Goal: Task Accomplishment & Management: Complete application form

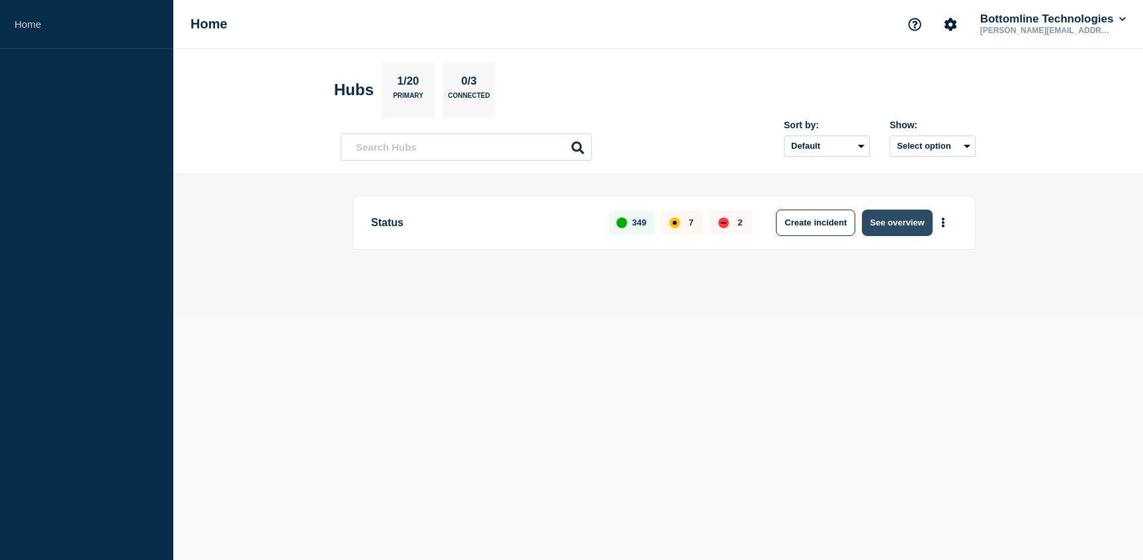
click at [889, 228] on button "See overview" at bounding box center [897, 223] width 70 height 26
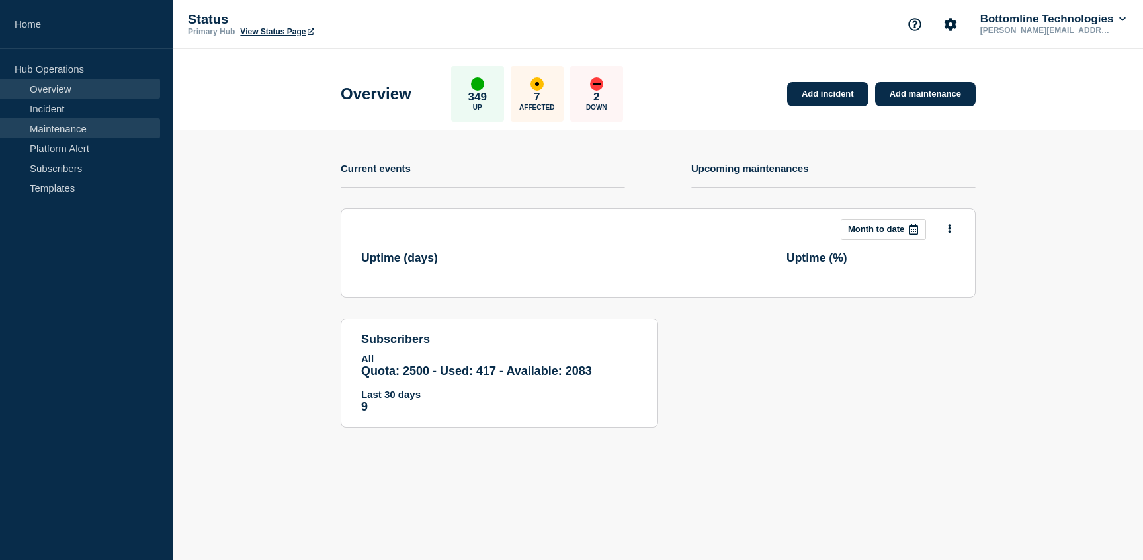
click at [104, 134] on link "Maintenance" at bounding box center [80, 128] width 160 height 20
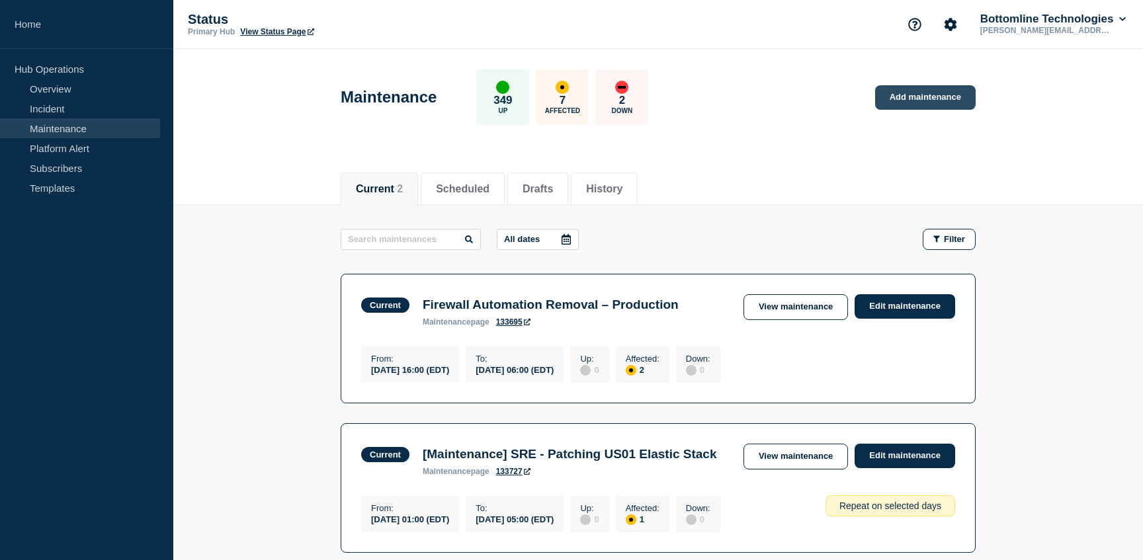
click at [915, 93] on link "Add maintenance" at bounding box center [925, 97] width 101 height 24
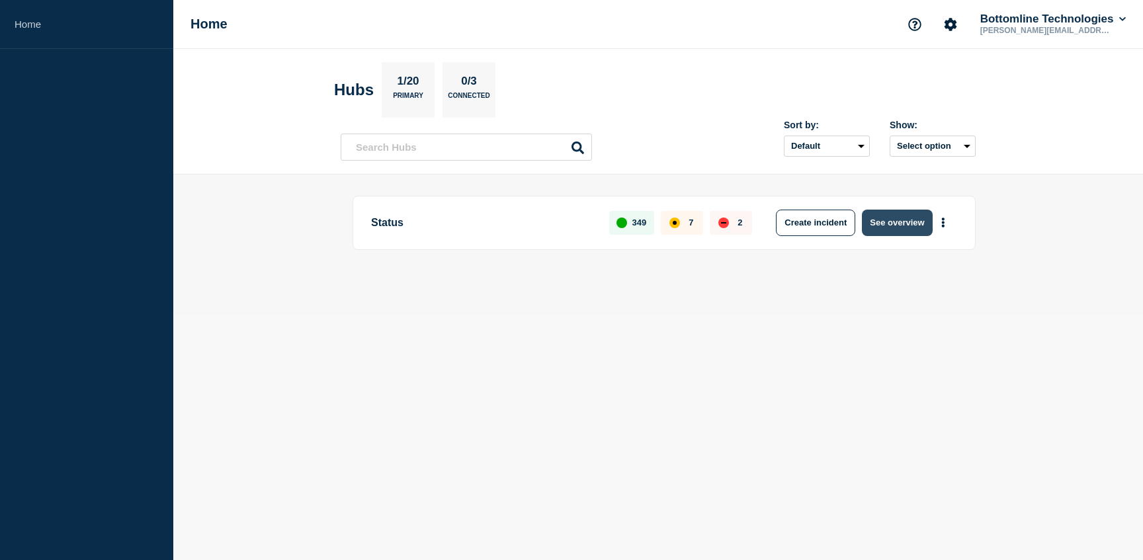
click at [902, 222] on button "See overview" at bounding box center [897, 223] width 70 height 26
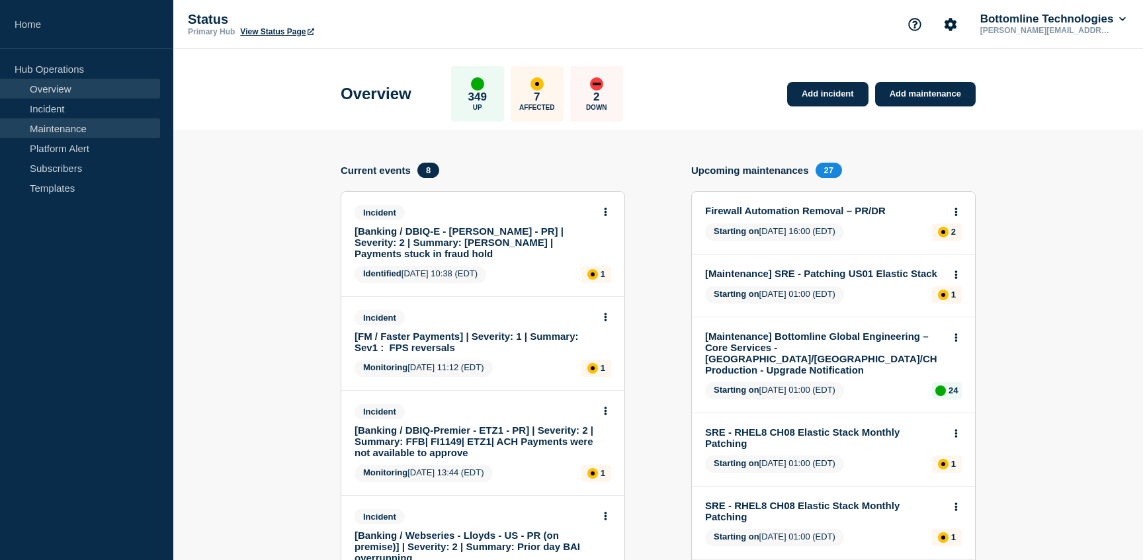
click at [95, 131] on link "Maintenance" at bounding box center [80, 128] width 160 height 20
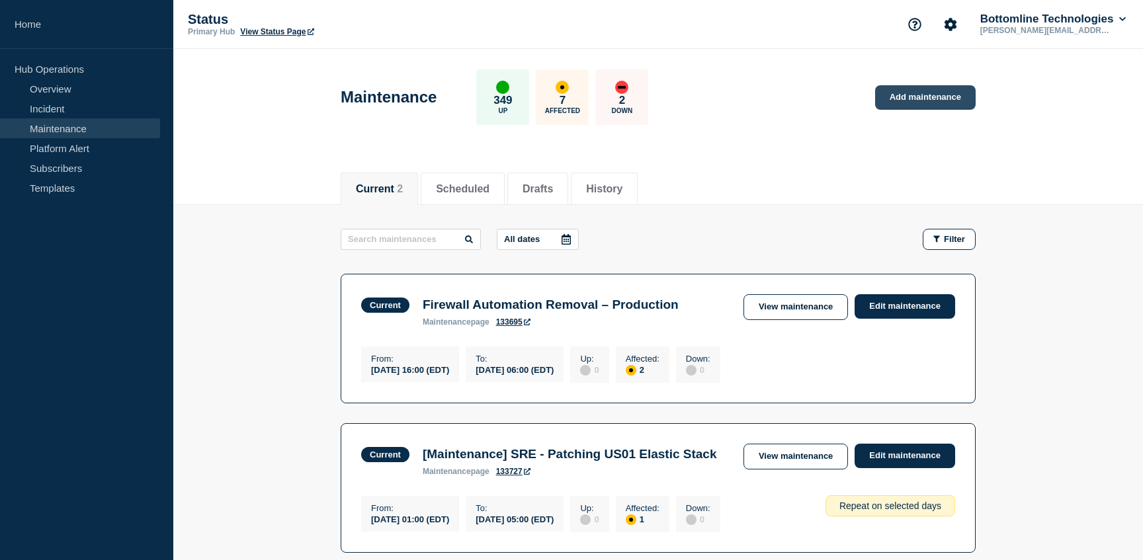
click at [883, 91] on link "Add maintenance" at bounding box center [925, 97] width 101 height 24
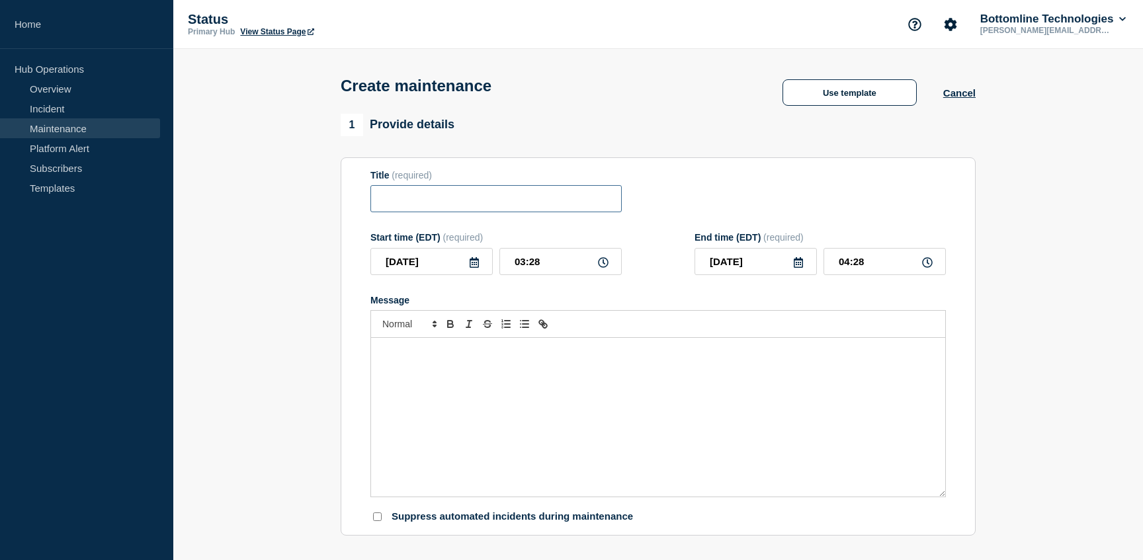
click at [522, 210] on input "Title" at bounding box center [495, 198] width 251 height 27
paste input "SRE - RHEL8 CH08 Elastic Stack Monthly Patching"
click at [461, 206] on input "SRE - RHEL8 CH08 Elastic Stack Monthly Patching" at bounding box center [495, 198] width 251 height 27
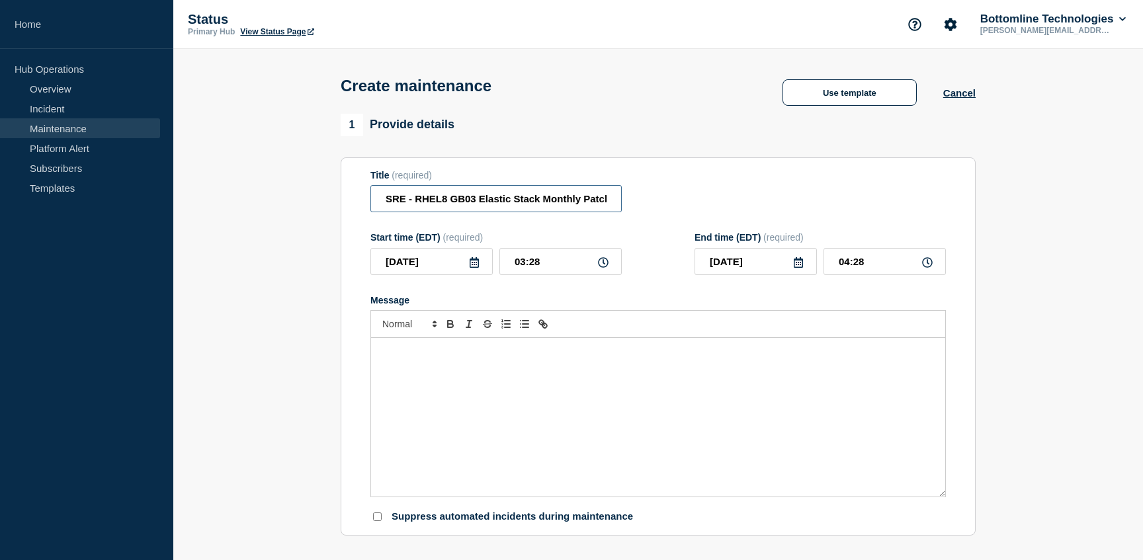
type input "SRE - RHEL8 GB03 Elastic Stack Monthly Patching"
click at [475, 268] on icon at bounding box center [474, 262] width 11 height 11
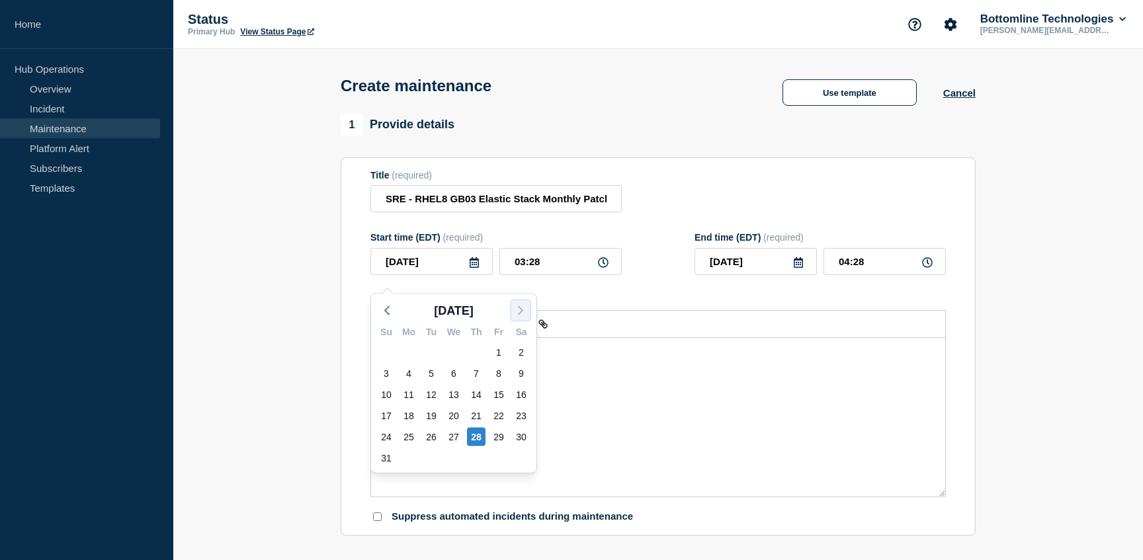
click at [520, 313] on icon "button" at bounding box center [521, 311] width 16 height 16
click at [413, 356] on div "1" at bounding box center [408, 352] width 19 height 19
type input "2025-09-01"
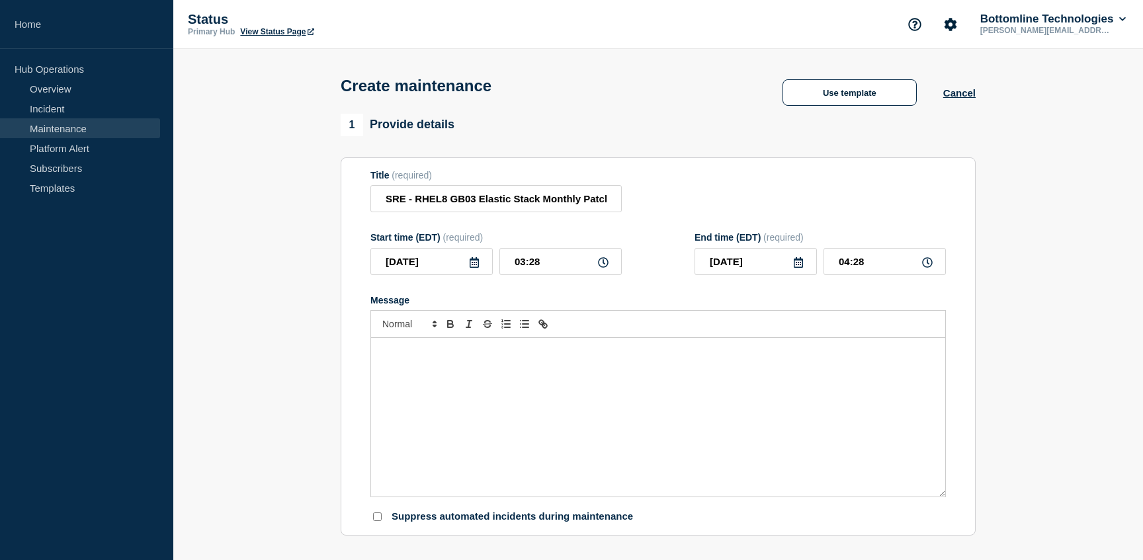
click at [603, 268] on icon at bounding box center [603, 262] width 11 height 11
click at [542, 271] on input "03:28" at bounding box center [560, 261] width 122 height 27
type input "03:00"
type input "04:00"
type input "02:00"
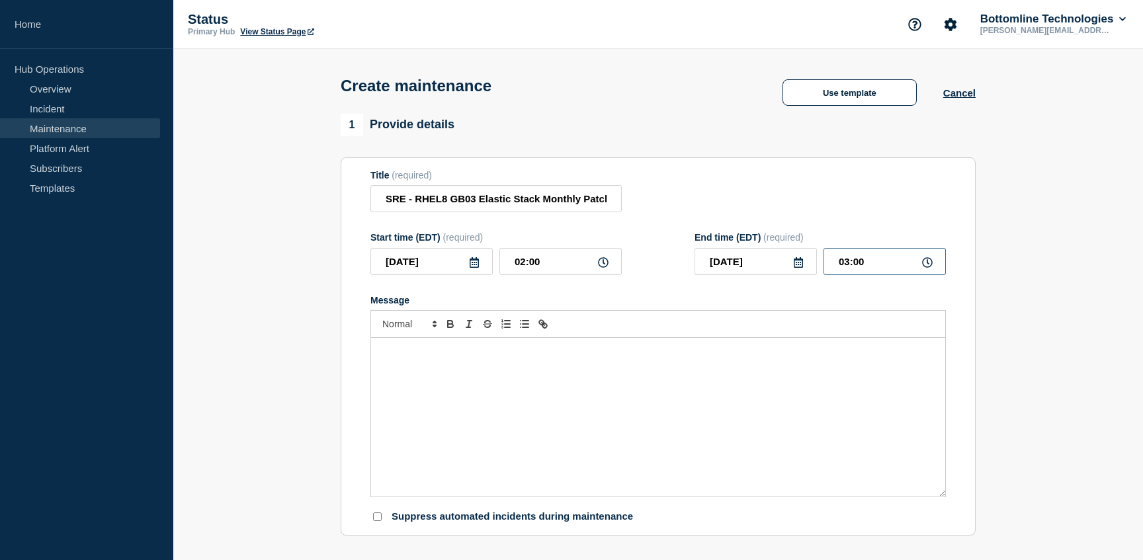
click at [850, 275] on input "03:00" at bounding box center [884, 261] width 122 height 27
click at [791, 306] on div "Message" at bounding box center [657, 300] width 575 height 11
click at [859, 275] on input "05:00" at bounding box center [884, 261] width 122 height 27
click at [851, 273] on input "05:00" at bounding box center [884, 261] width 122 height 27
type input "06:00"
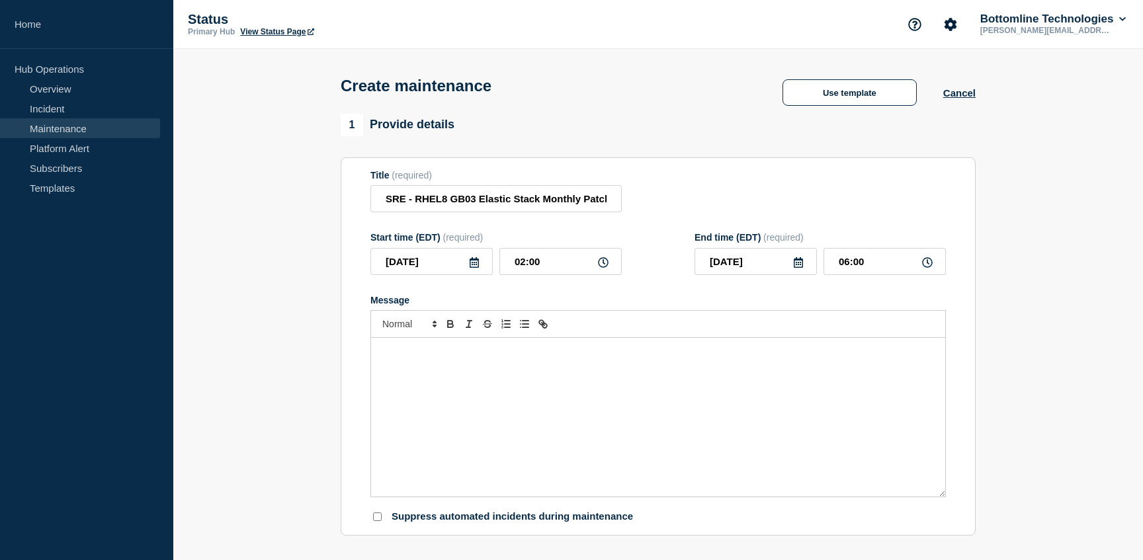
click at [880, 185] on div "Title (required) SRE - RHEL8 GB03 Elastic Stack Monthly Patching" at bounding box center [657, 191] width 575 height 43
click at [523, 274] on input "02:00" at bounding box center [560, 261] width 122 height 27
type input "01:00"
type input "05:00"
click at [783, 197] on div "Title (required) SRE - RHEL8 GB03 Elastic Stack Monthly Patching" at bounding box center [657, 191] width 575 height 43
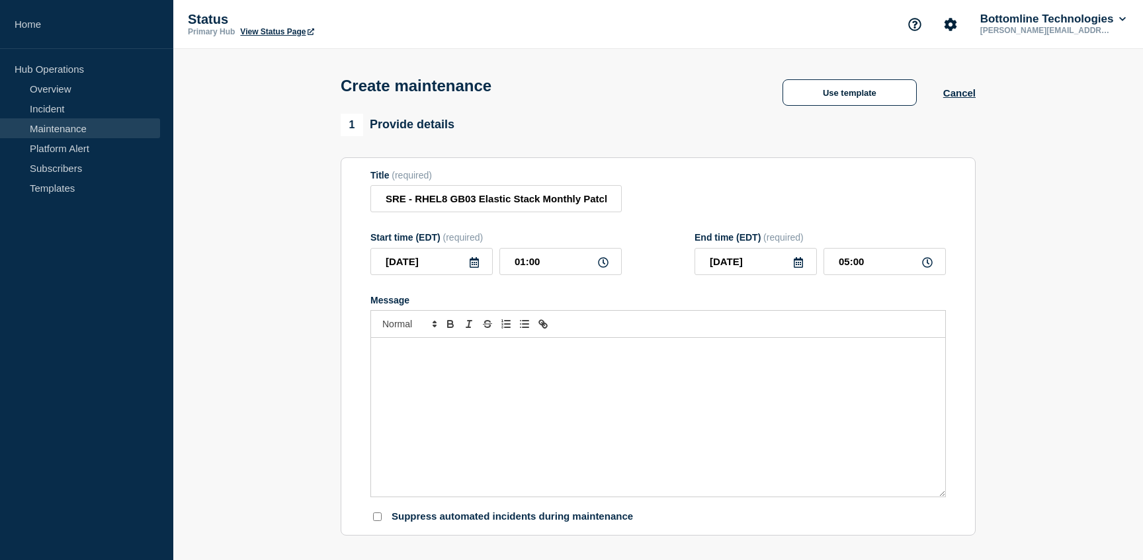
click at [526, 304] on form "Title (required) SRE - RHEL8 GB03 Elastic Stack Monthly Patching Start time (ED…" at bounding box center [657, 347] width 575 height 354
click at [888, 106] on button "Use template" at bounding box center [849, 92] width 134 height 26
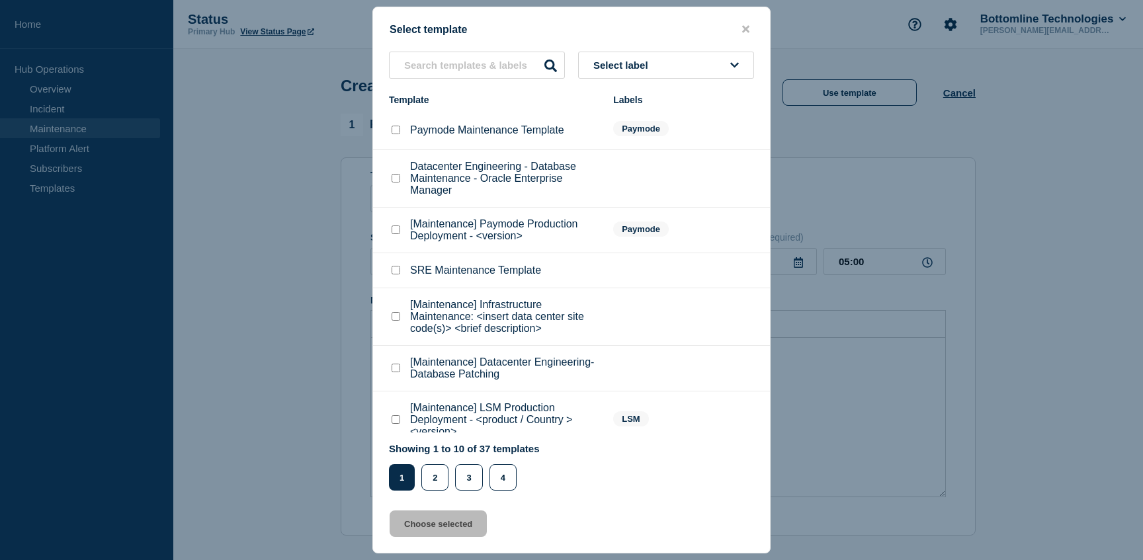
click at [394, 274] on input "SRE Maintenance Template checkbox" at bounding box center [396, 270] width 9 height 9
checkbox input "true"
click at [440, 534] on button "Choose selected" at bounding box center [438, 524] width 97 height 26
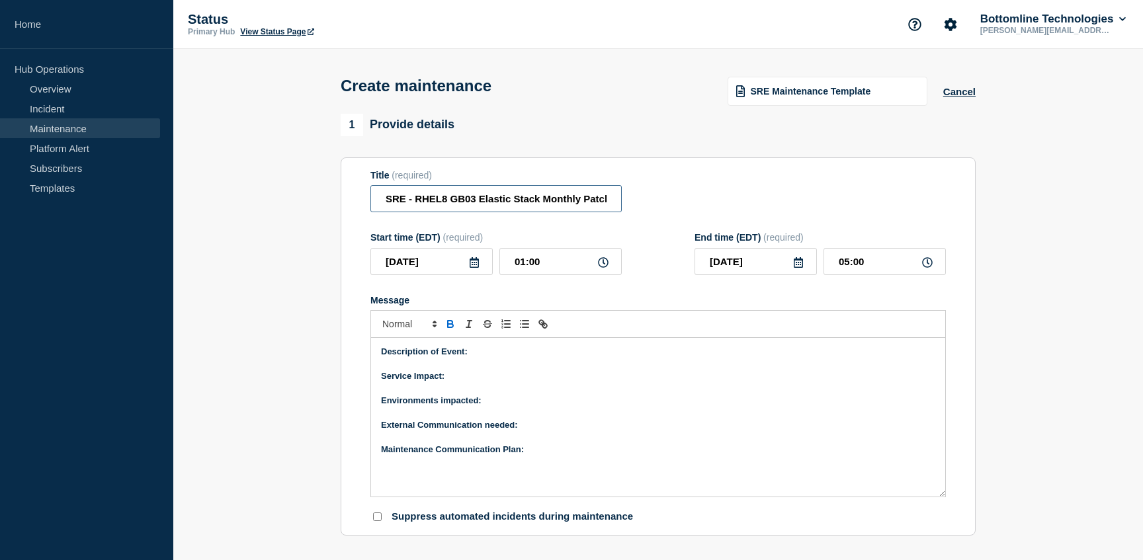
click at [577, 204] on input "SRE - RHEL8 GB03 Elastic Stack Monthly Patching" at bounding box center [495, 198] width 251 height 27
type input "SRE - RHEL8 GB03 Elastic Stack Patching"
click at [510, 358] on p "Description of Event:" at bounding box center [658, 352] width 554 height 12
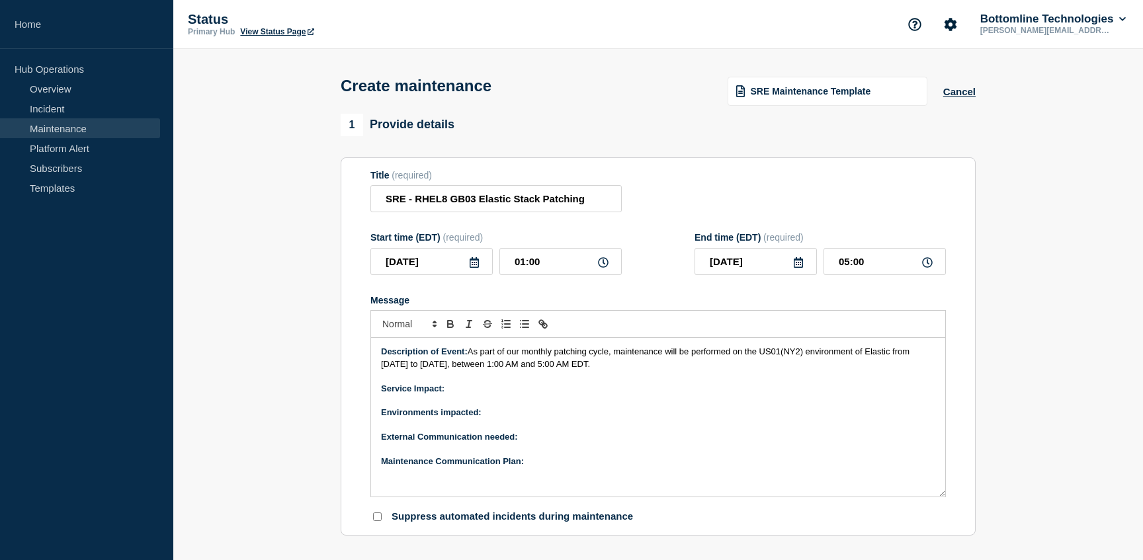
click at [780, 363] on span "As part of our monthly patching cycle, maintenance will be performed on the US0…" at bounding box center [646, 358] width 531 height 22
click at [801, 366] on span "As part of our monthly patching cycle, maintenance will be performed on the GB0…" at bounding box center [646, 358] width 531 height 22
click at [911, 367] on span "As part of our monthly patching cycle, maintenance will be performed on the GB0…" at bounding box center [646, 358] width 530 height 22
click at [796, 268] on icon at bounding box center [798, 262] width 9 height 11
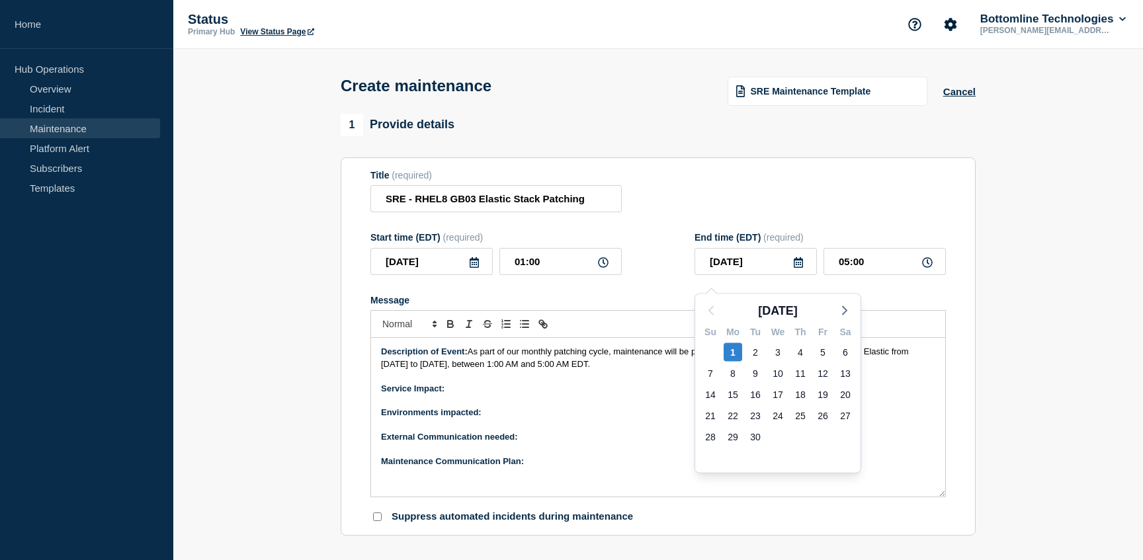
click at [476, 268] on icon at bounding box center [474, 262] width 9 height 11
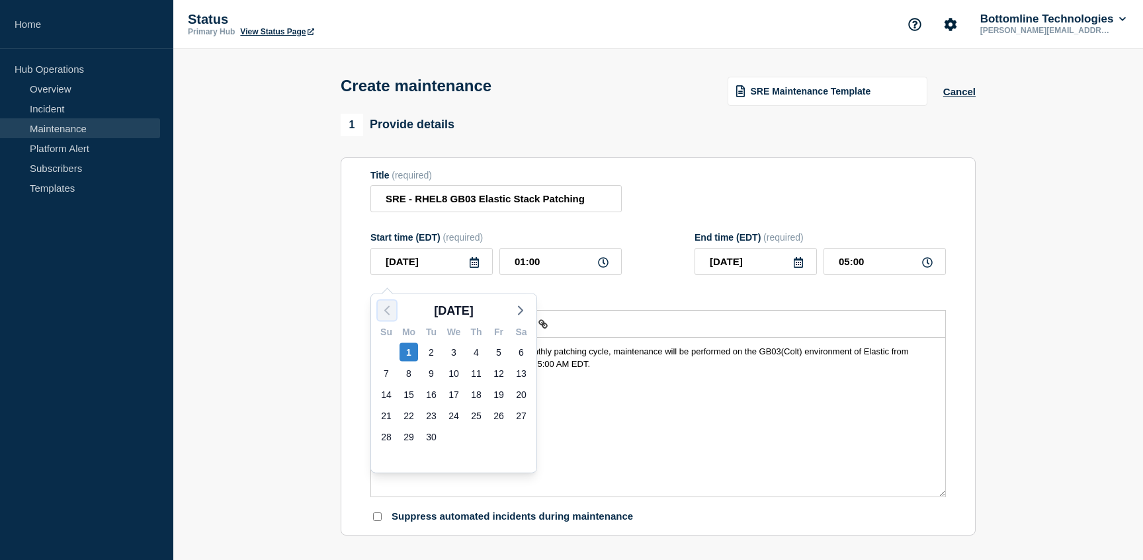
click at [384, 305] on icon "button" at bounding box center [387, 311] width 16 height 16
click at [501, 437] on div "29" at bounding box center [498, 437] width 19 height 19
type input "2025-08-29"
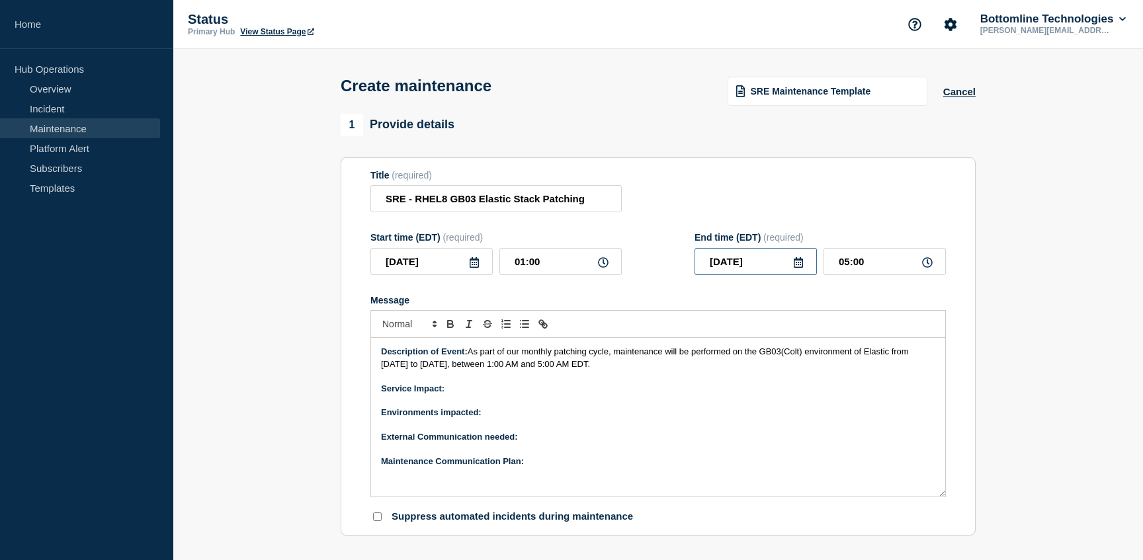
click at [806, 274] on input "2025-08-29" at bounding box center [755, 261] width 122 height 27
click at [844, 308] on polyline "button" at bounding box center [845, 311] width 4 height 8
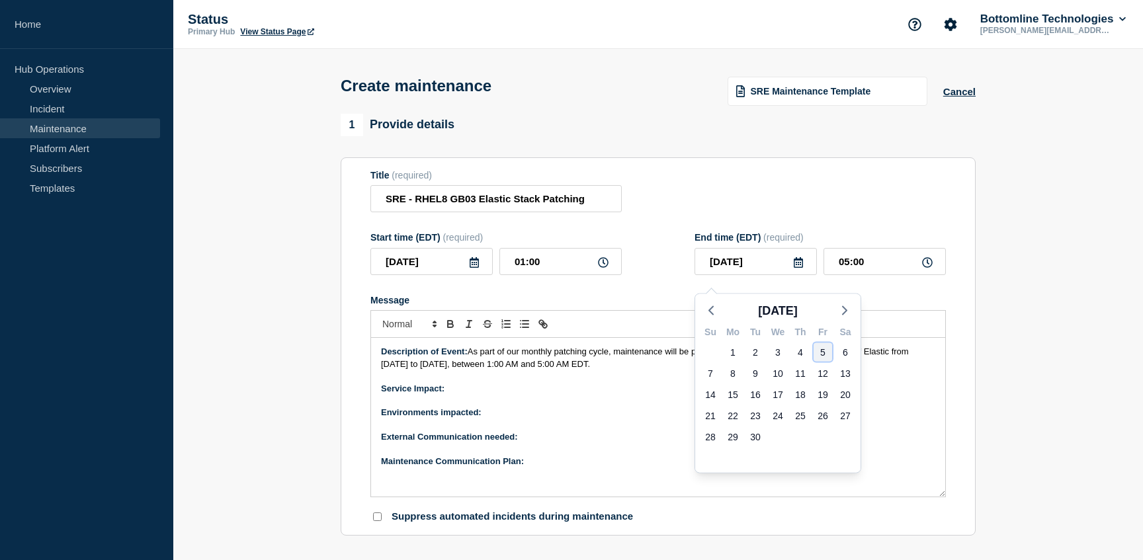
click at [817, 351] on div "5" at bounding box center [822, 352] width 19 height 19
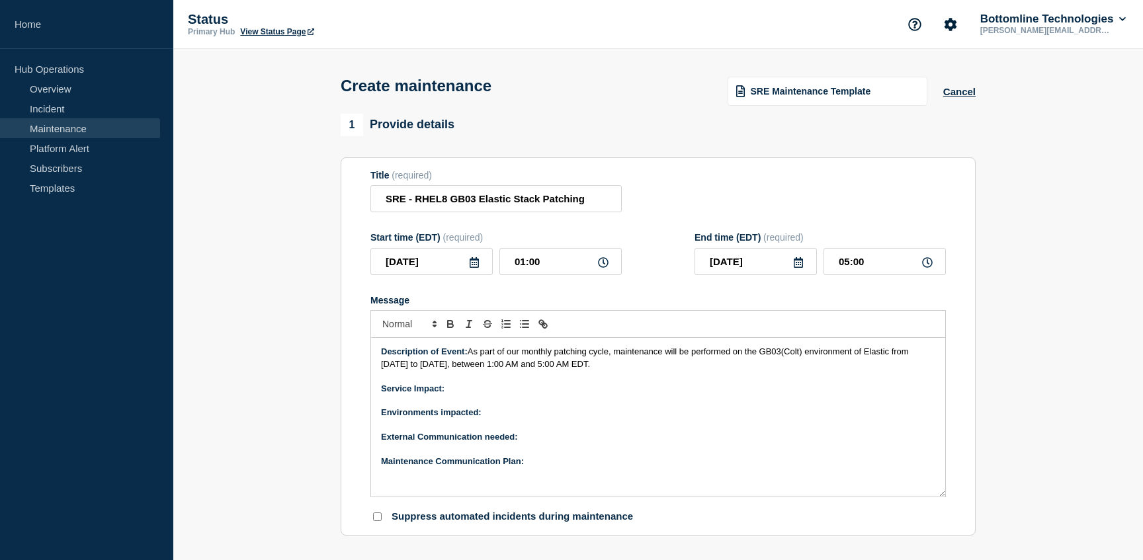
click at [798, 268] on icon at bounding box center [798, 262] width 11 height 11
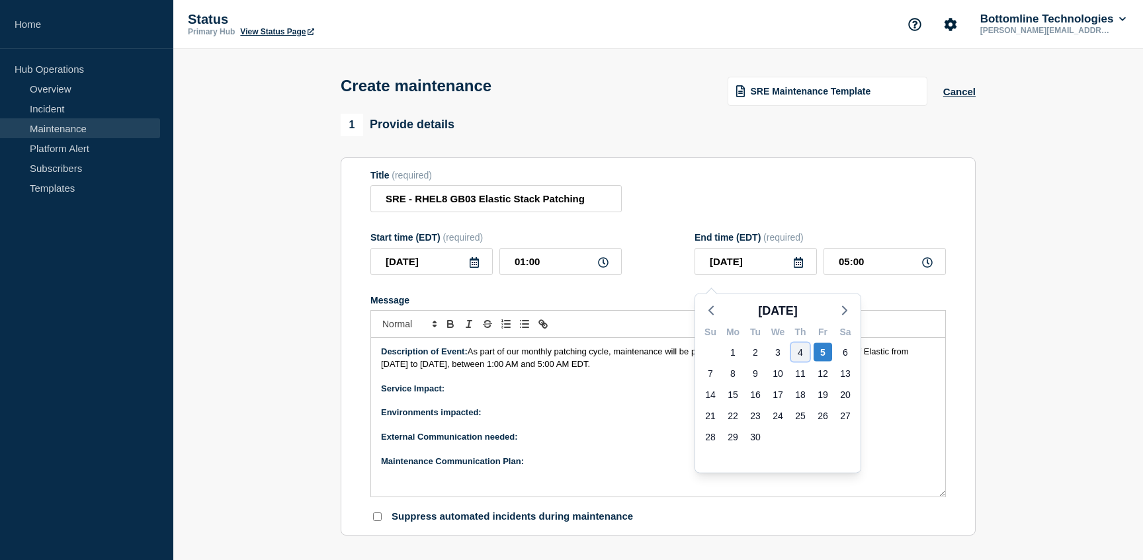
click at [802, 345] on div "4" at bounding box center [800, 352] width 19 height 19
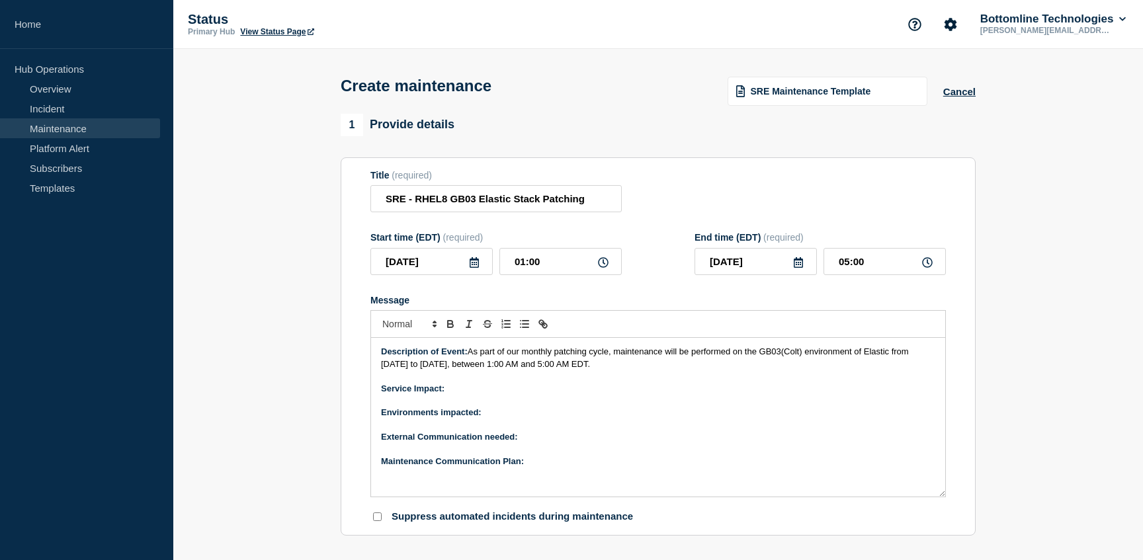
click at [782, 306] on div "Message" at bounding box center [657, 300] width 575 height 11
click at [451, 368] on span "As part of our monthly patching cycle, maintenance will be performed on the GB0…" at bounding box center [646, 358] width 530 height 22
click at [492, 395] on p "Service Impact:" at bounding box center [658, 389] width 554 height 12
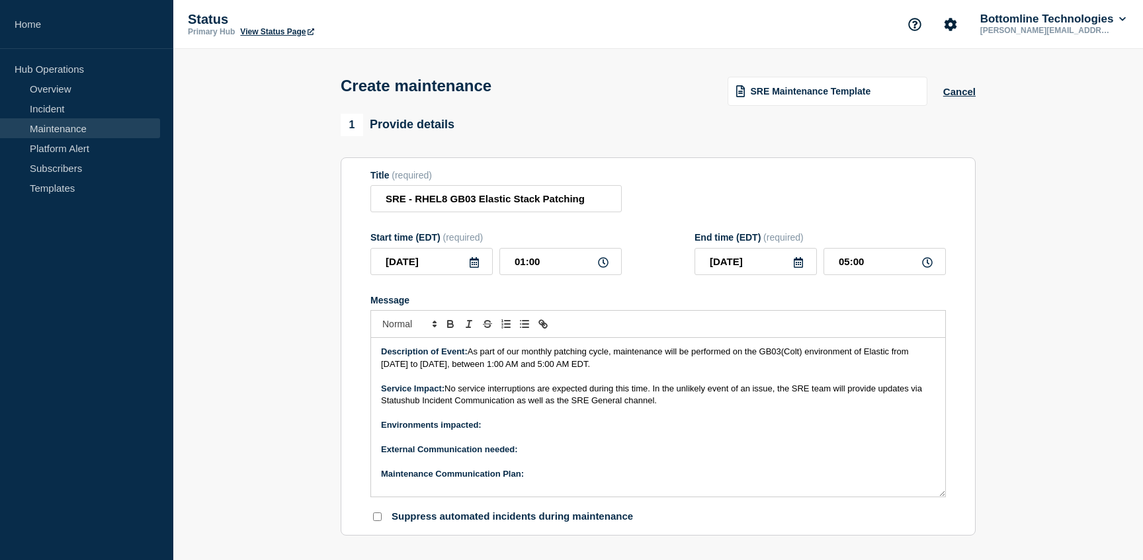
click at [496, 431] on p "Environments impacted:" at bounding box center [658, 425] width 554 height 12
click at [526, 456] on p "External Communication needed:" at bounding box center [658, 450] width 554 height 12
drag, startPoint x: 546, startPoint y: 464, endPoint x: 521, endPoint y: 462, distance: 24.5
click at [521, 456] on p "External Communication needed: None" at bounding box center [658, 450] width 554 height 12
click at [448, 327] on icon "Toggle bold text" at bounding box center [450, 325] width 5 height 3
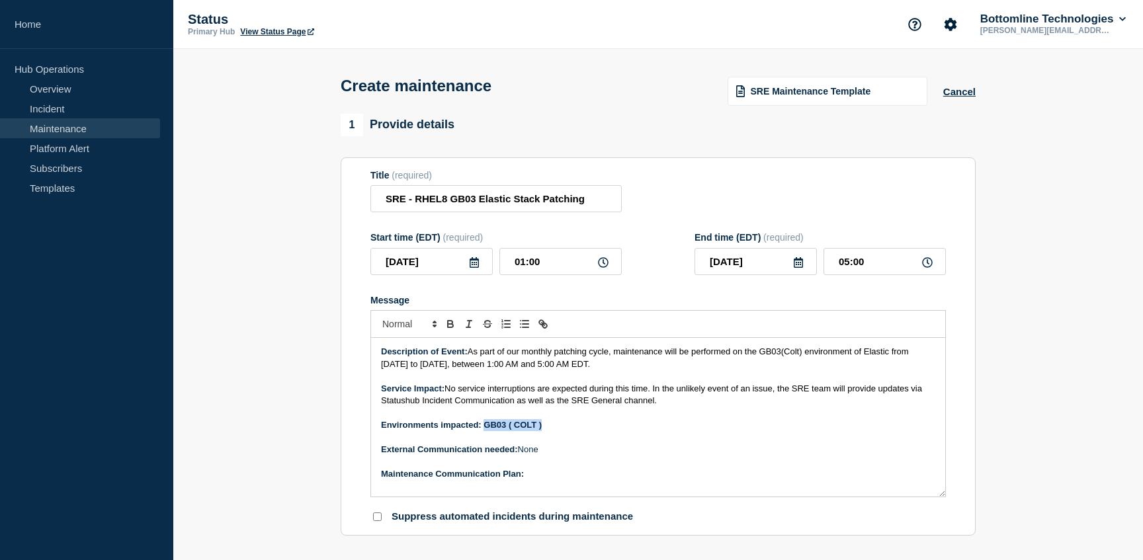
drag, startPoint x: 547, startPoint y: 437, endPoint x: 484, endPoint y: 437, distance: 62.8
click at [484, 431] on p "Environments impacted: GB03 ( COLT )" at bounding box center [658, 425] width 554 height 12
click at [453, 330] on icon "Toggle bold text" at bounding box center [450, 324] width 12 height 12
click at [651, 443] on p "Message" at bounding box center [658, 437] width 554 height 12
click at [543, 480] on p "Maintenance Communication Plan:" at bounding box center [658, 474] width 554 height 12
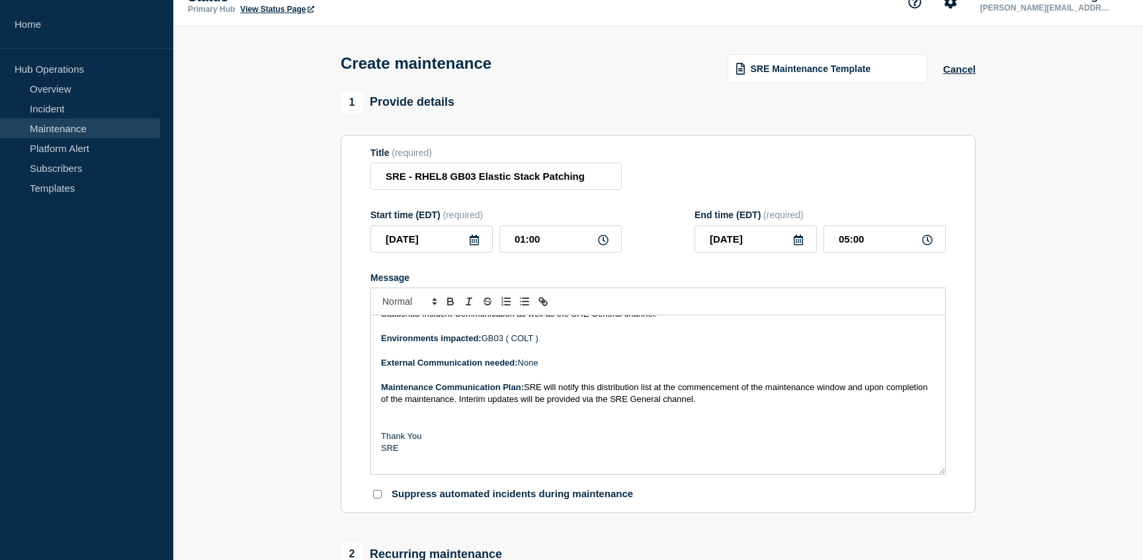
scroll to position [68, 0]
click at [765, 246] on input "2025-09-04" at bounding box center [755, 239] width 122 height 27
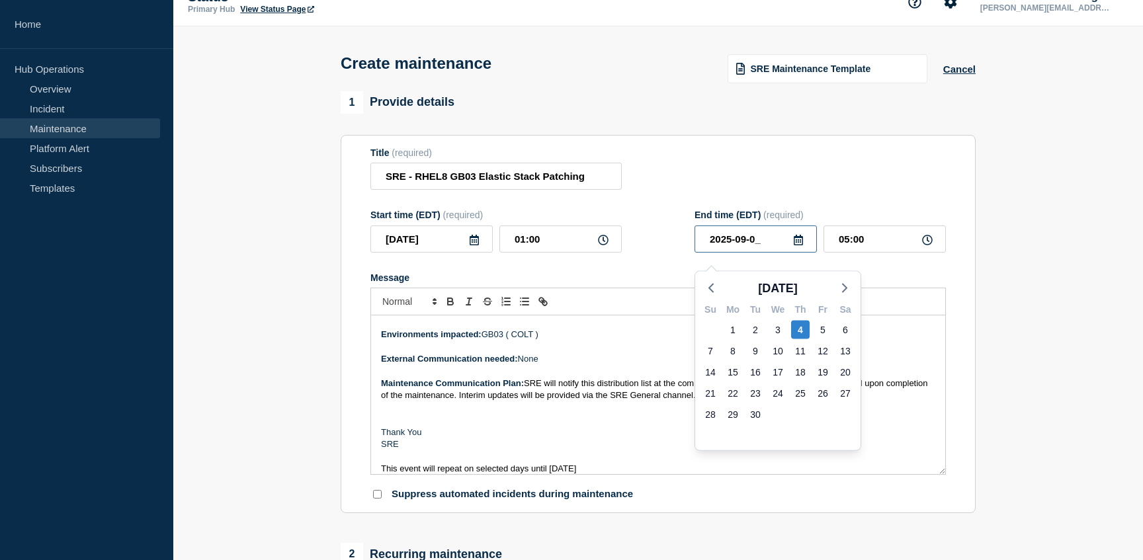
type input "2025-09-05"
click at [828, 335] on div "5" at bounding box center [822, 330] width 19 height 19
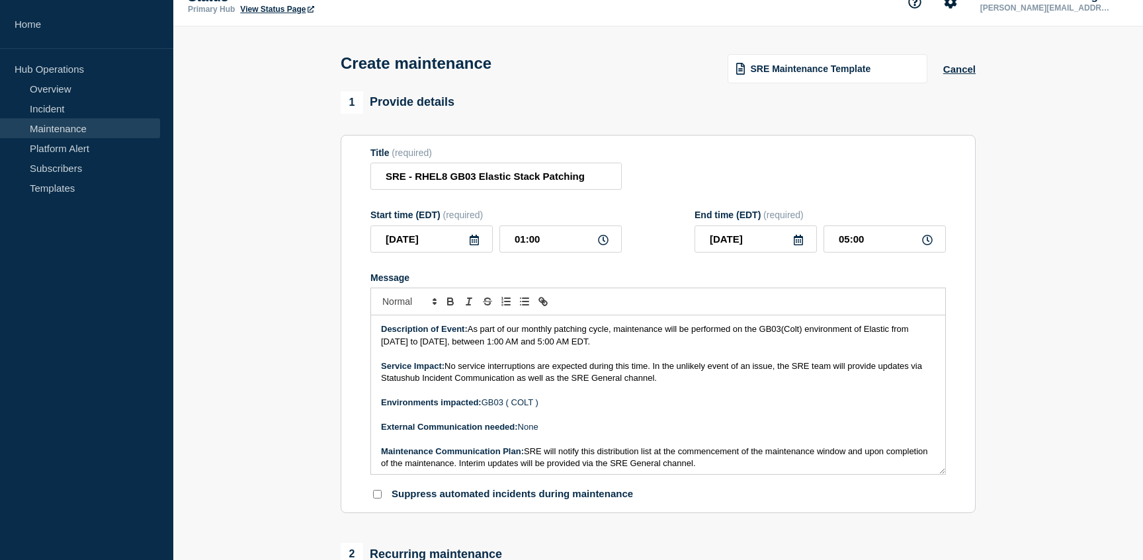
click at [450, 346] on span "As part of our monthly patching cycle, maintenance will be performed on the GB0…" at bounding box center [646, 335] width 530 height 22
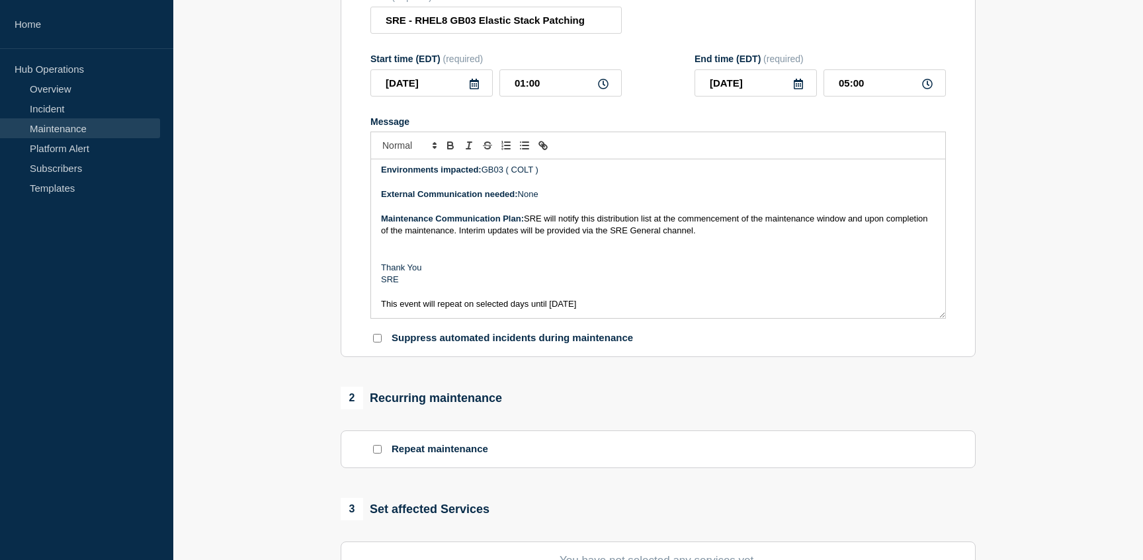
scroll to position [173, 0]
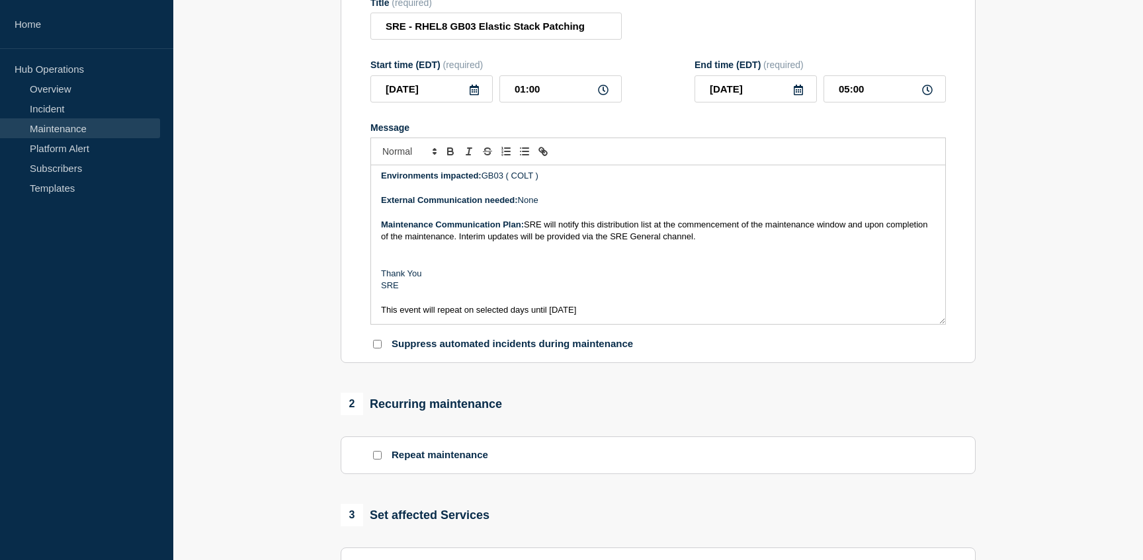
click at [569, 315] on span "This event will repeat on selected days until 09/04/2025" at bounding box center [478, 310] width 195 height 10
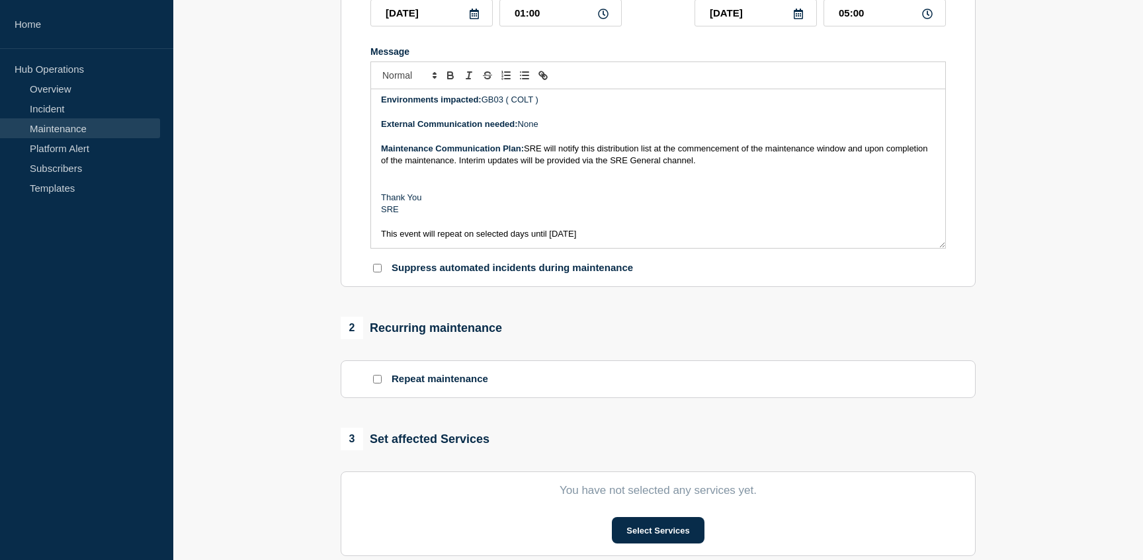
scroll to position [257, 0]
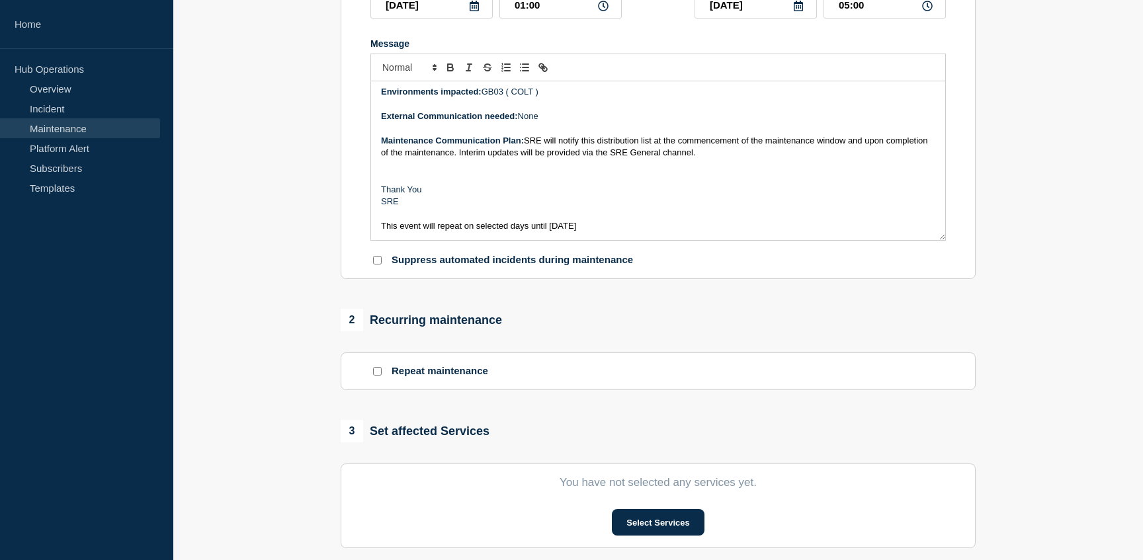
click at [380, 376] on input "Repeat maintenance" at bounding box center [377, 371] width 9 height 9
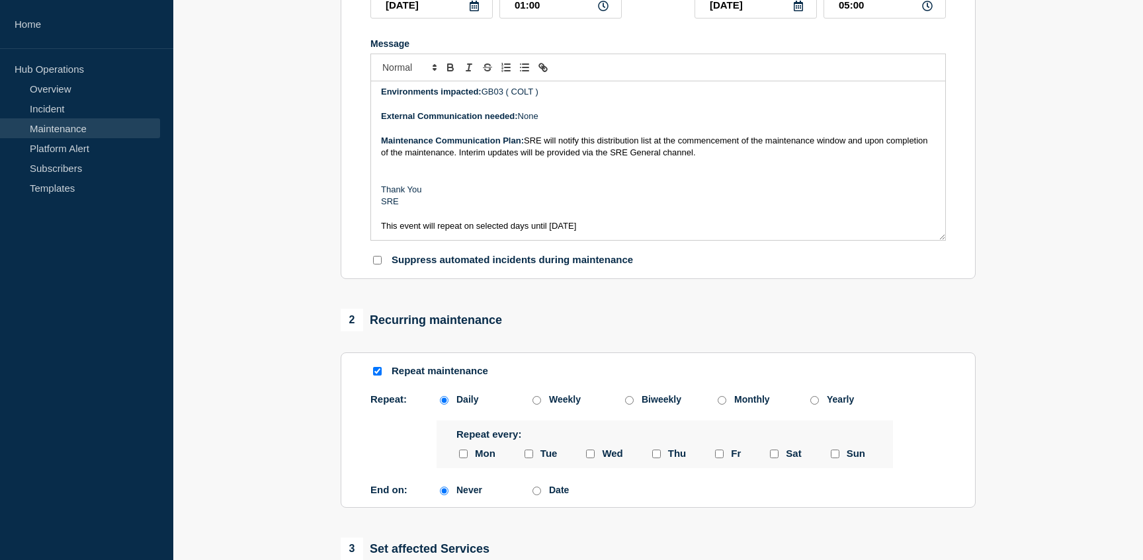
click at [380, 376] on input "Repeat maintenance" at bounding box center [377, 371] width 9 height 9
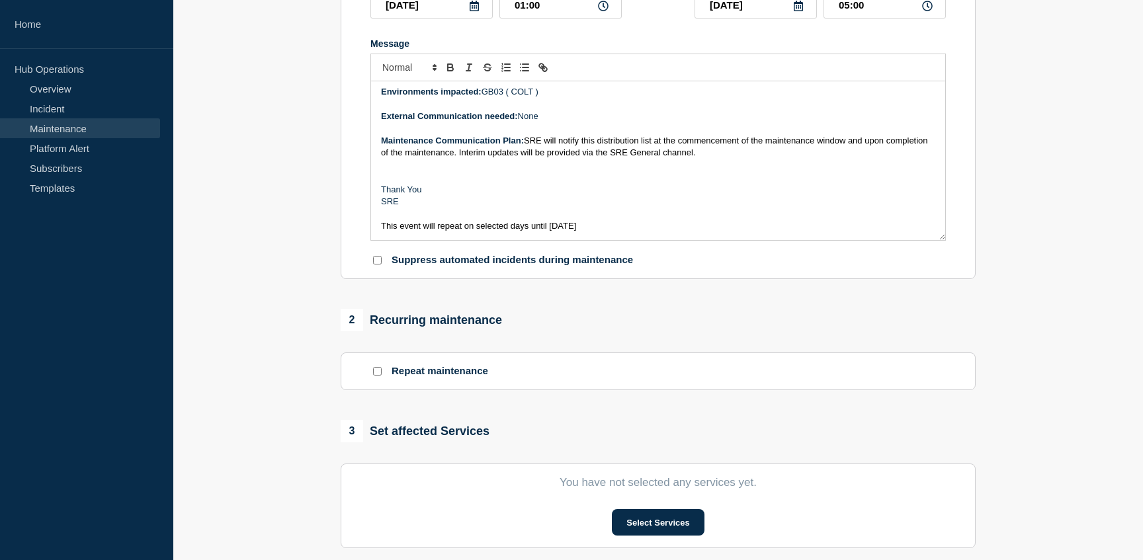
click at [376, 376] on input "Repeat maintenance" at bounding box center [377, 371] width 9 height 9
checkbox input "true"
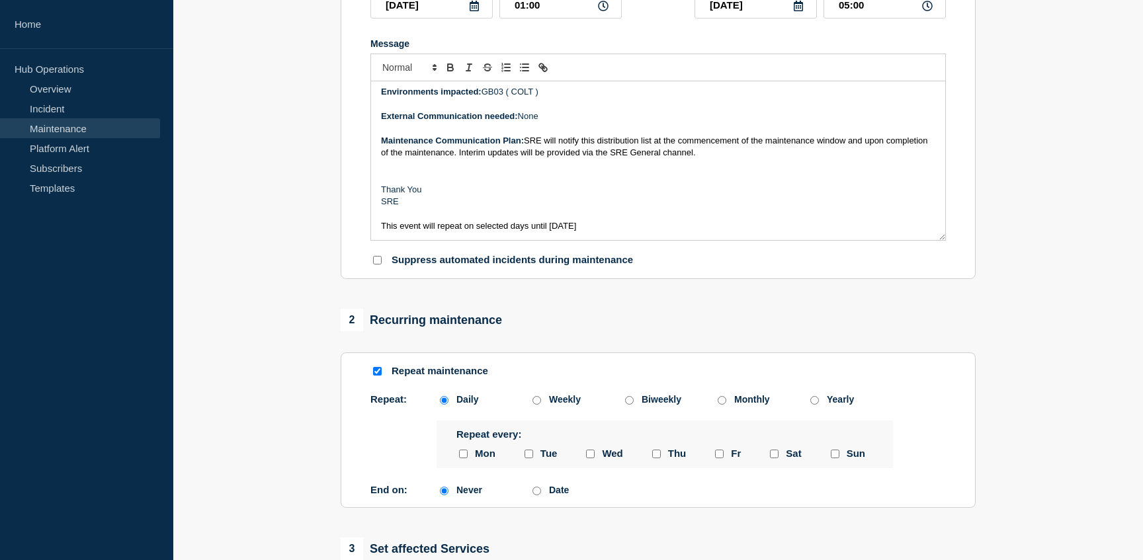
click at [544, 495] on div "Date" at bounding box center [575, 490] width 93 height 11
click at [530, 495] on div "Date" at bounding box center [575, 490] width 93 height 11
click at [536, 495] on input "Date" at bounding box center [536, 491] width 9 height 9
radio input "true"
radio input "false"
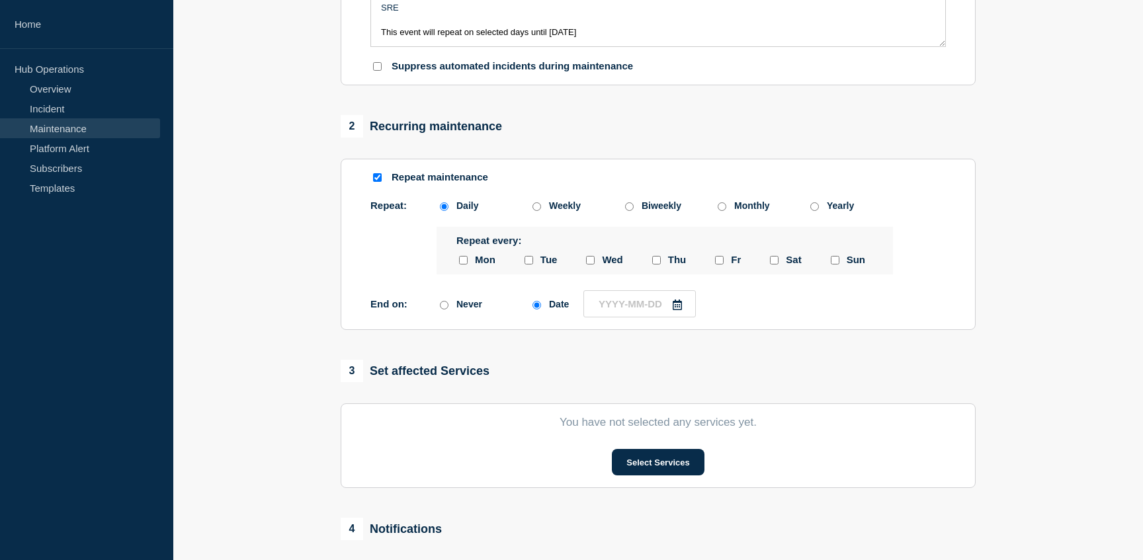
scroll to position [444, 0]
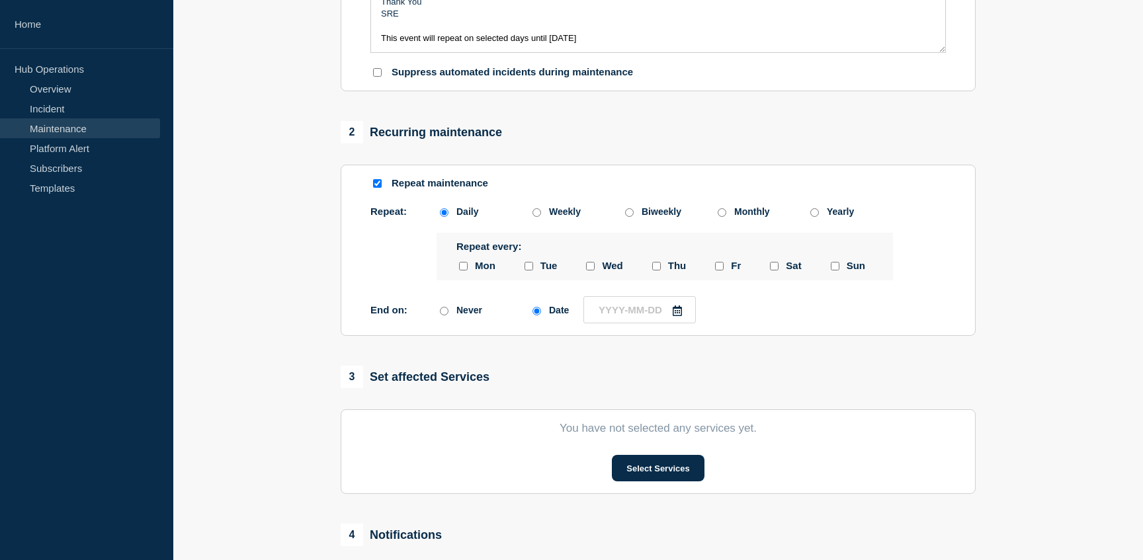
click at [676, 316] on icon at bounding box center [677, 311] width 11 height 11
click at [732, 367] on icon "button" at bounding box center [734, 373] width 16 height 16
click at [714, 412] on div "5" at bounding box center [711, 414] width 19 height 19
type input "2025-09-05"
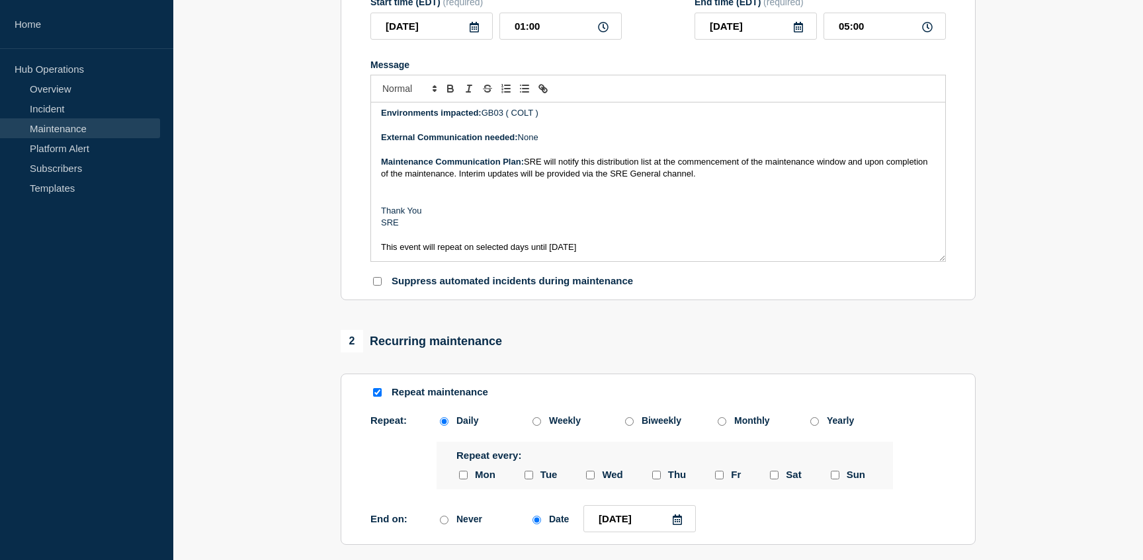
scroll to position [0, 0]
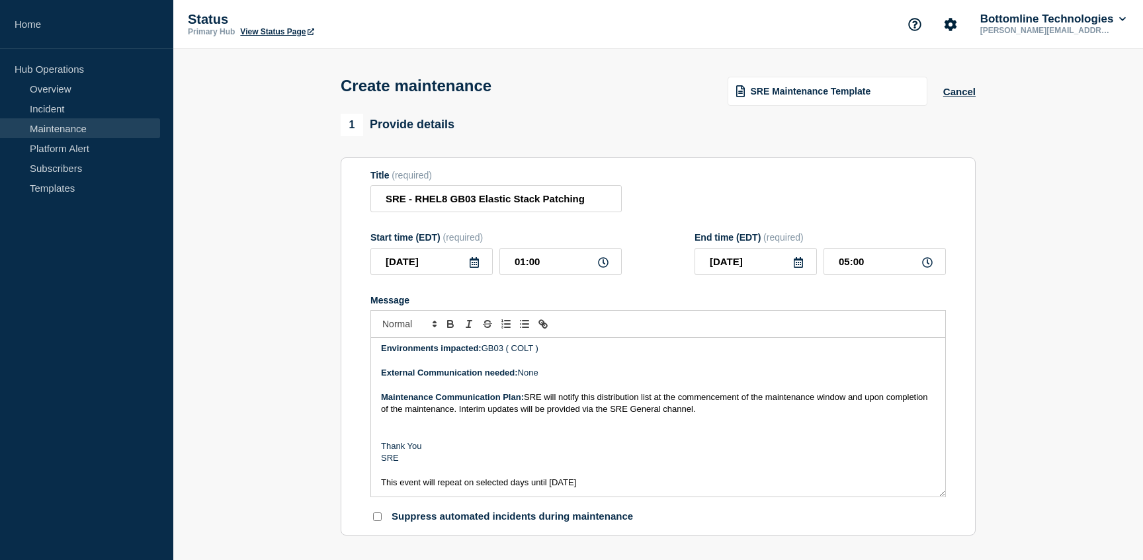
click at [795, 268] on icon at bounding box center [798, 262] width 11 height 11
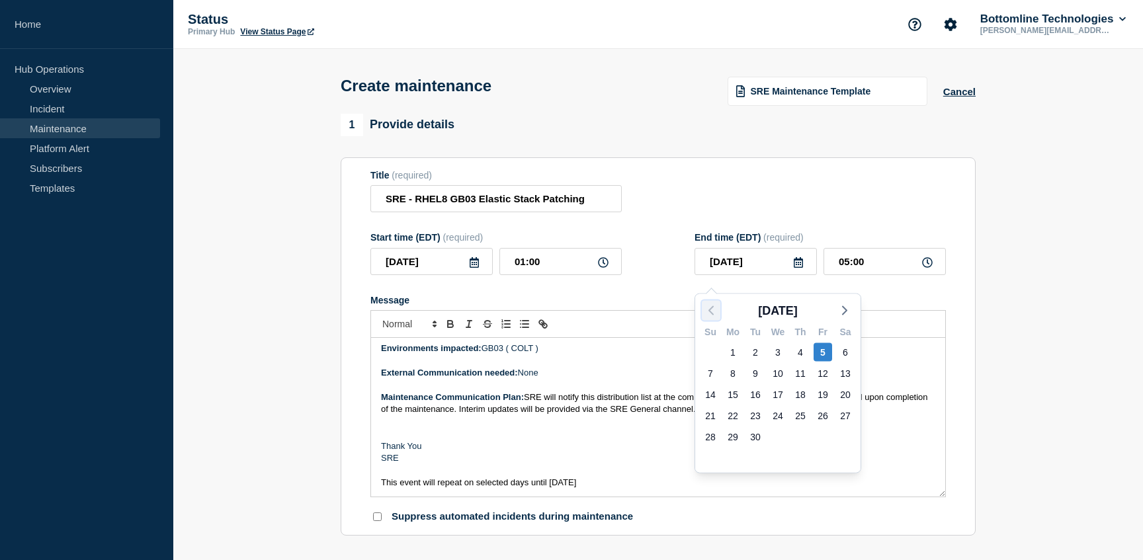
click at [710, 312] on polyline "button" at bounding box center [711, 311] width 4 height 8
click at [820, 435] on div "29" at bounding box center [822, 437] width 19 height 19
type input "2025-08-29"
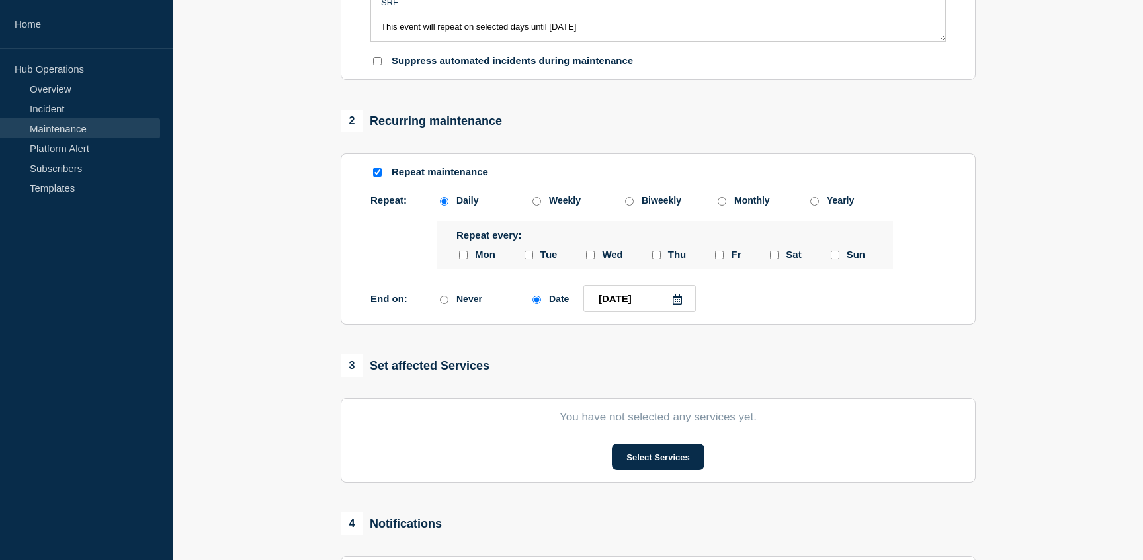
scroll to position [479, 0]
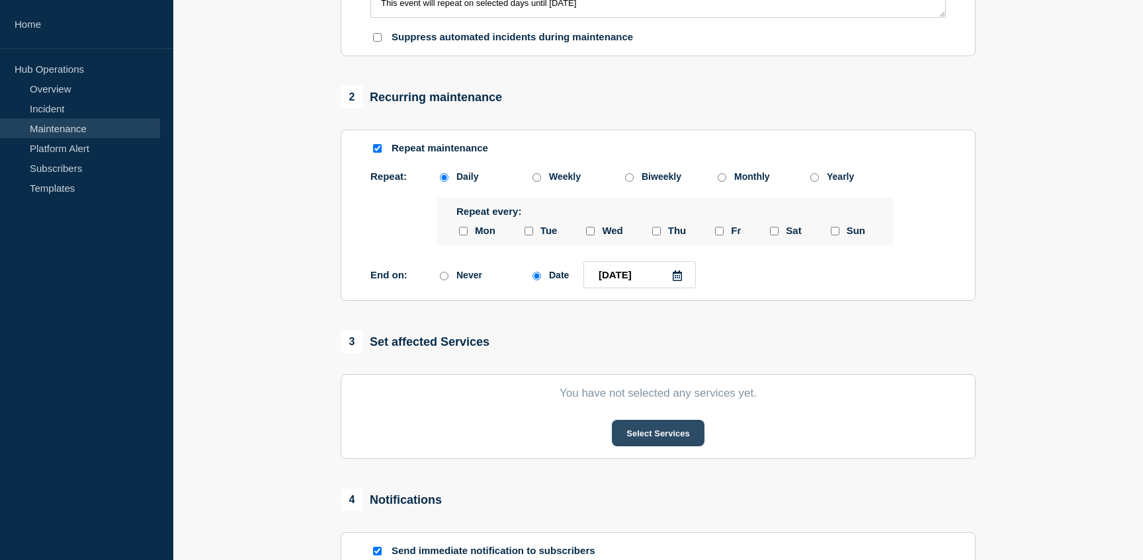
click at [644, 446] on button "Select Services" at bounding box center [658, 433] width 92 height 26
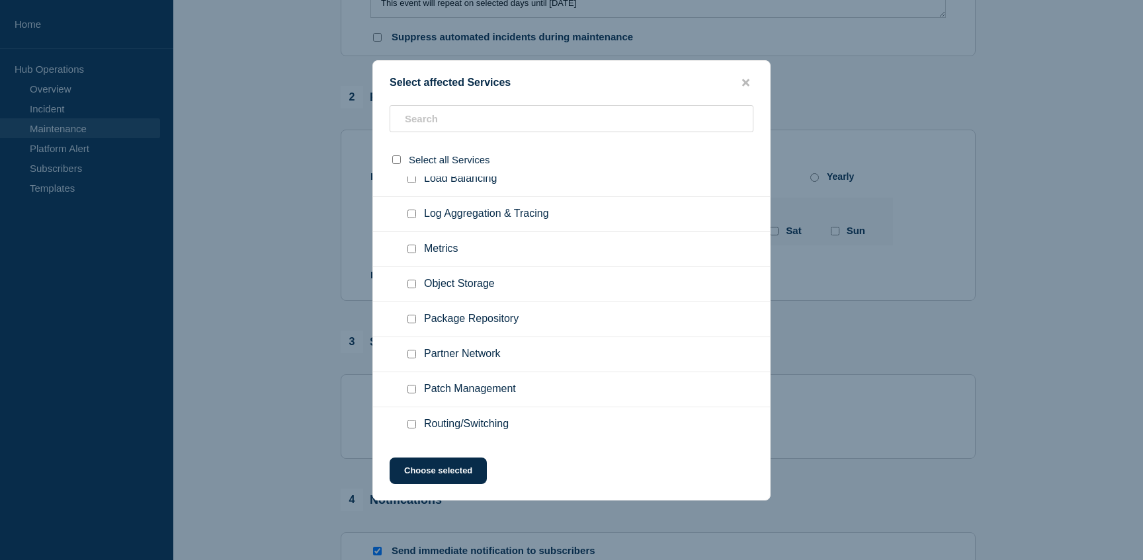
scroll to position [4194, 0]
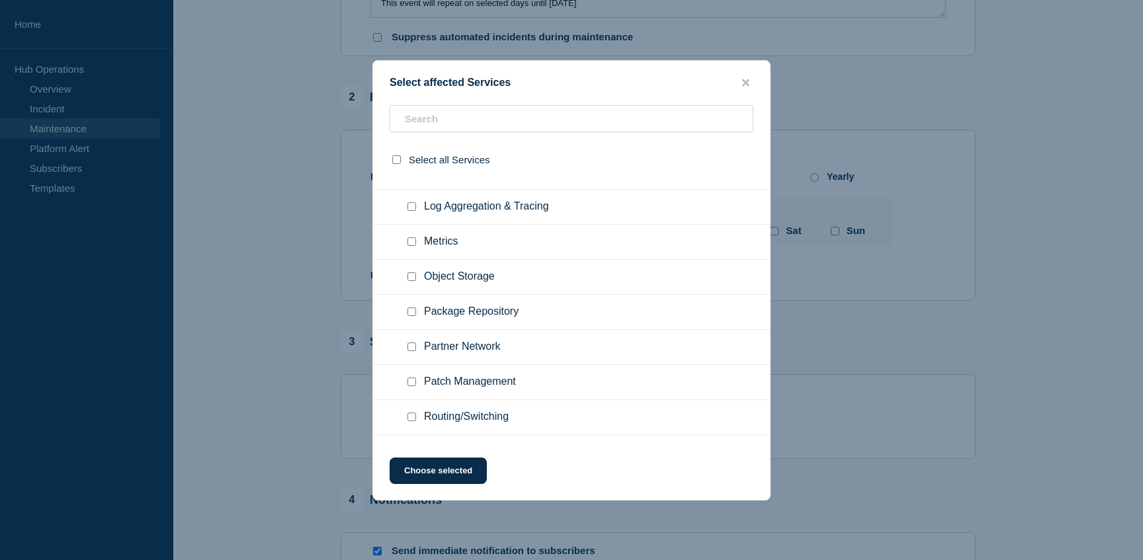
click at [417, 214] on div at bounding box center [414, 206] width 19 height 13
click at [414, 211] on input "Log Aggregation & Tracing checkbox" at bounding box center [411, 206] width 9 height 9
checkbox input "true"
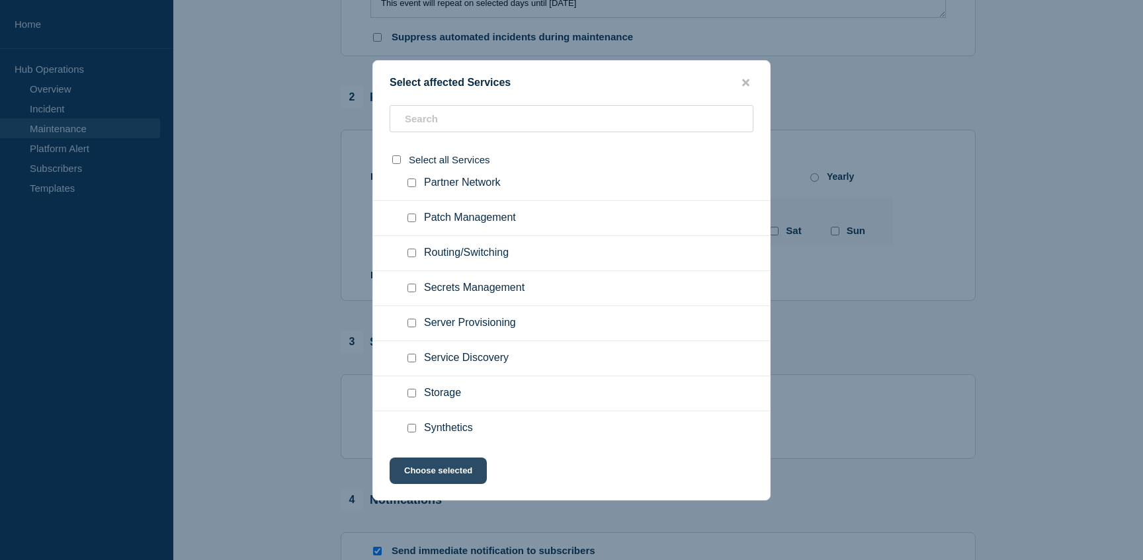
click at [433, 478] on button "Choose selected" at bounding box center [438, 471] width 97 height 26
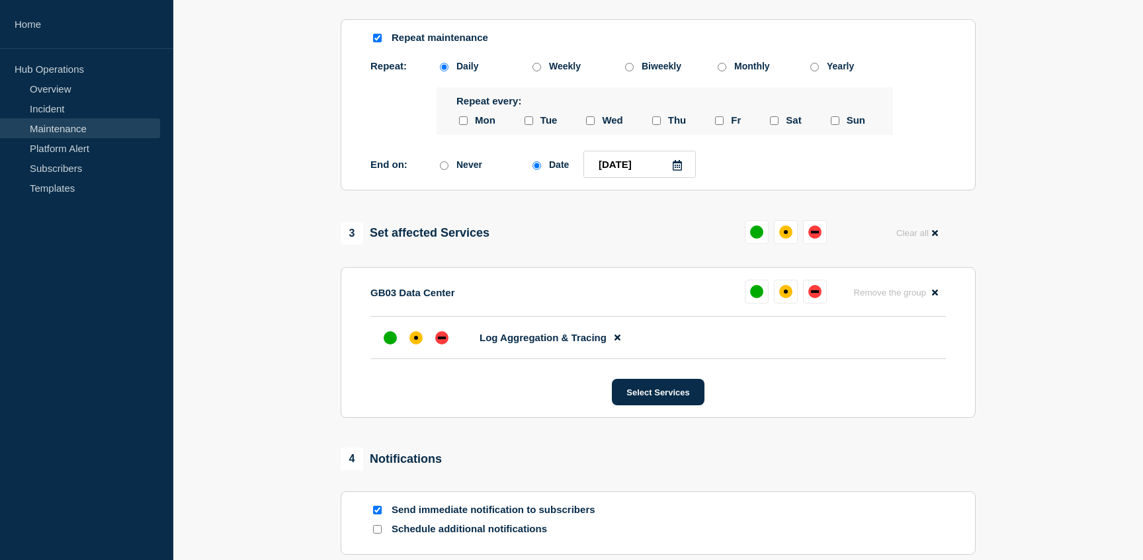
scroll to position [591, 0]
click at [671, 316] on div "GB03 Data Center Remove the group Remove" at bounding box center [657, 297] width 575 height 37
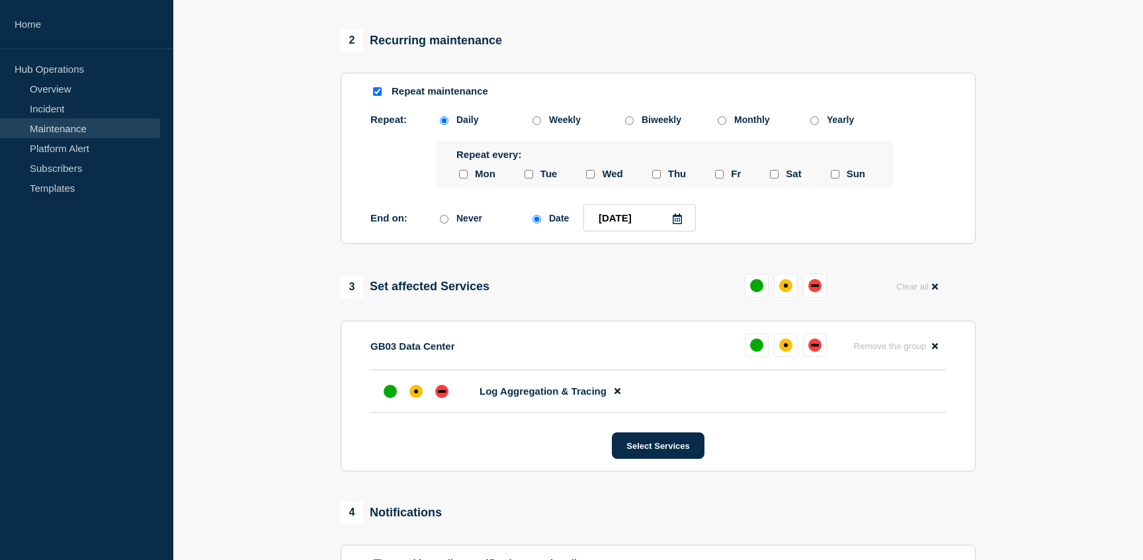
scroll to position [529, 0]
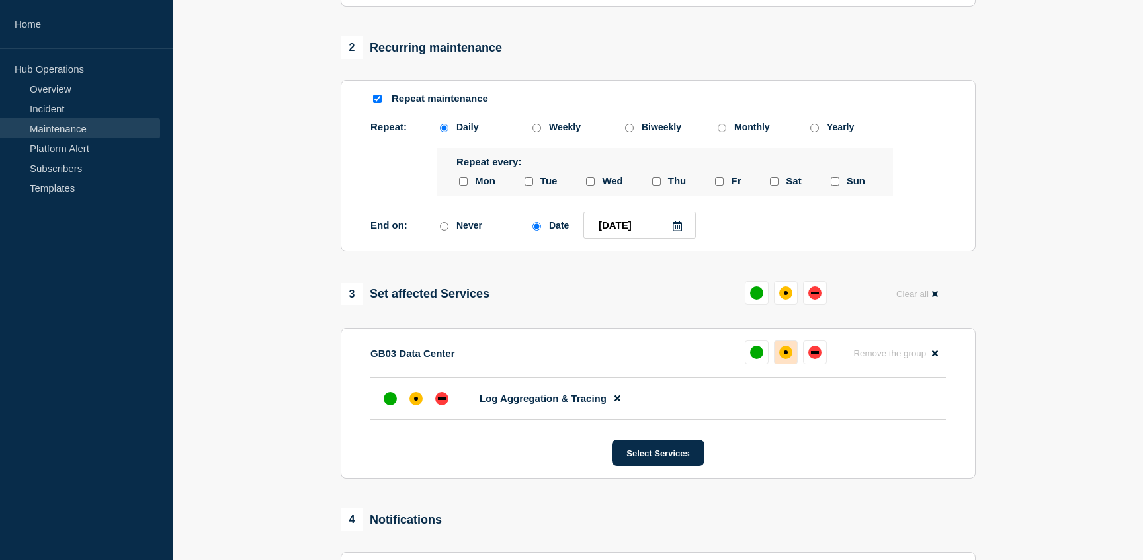
click at [784, 364] on button at bounding box center [786, 353] width 24 height 24
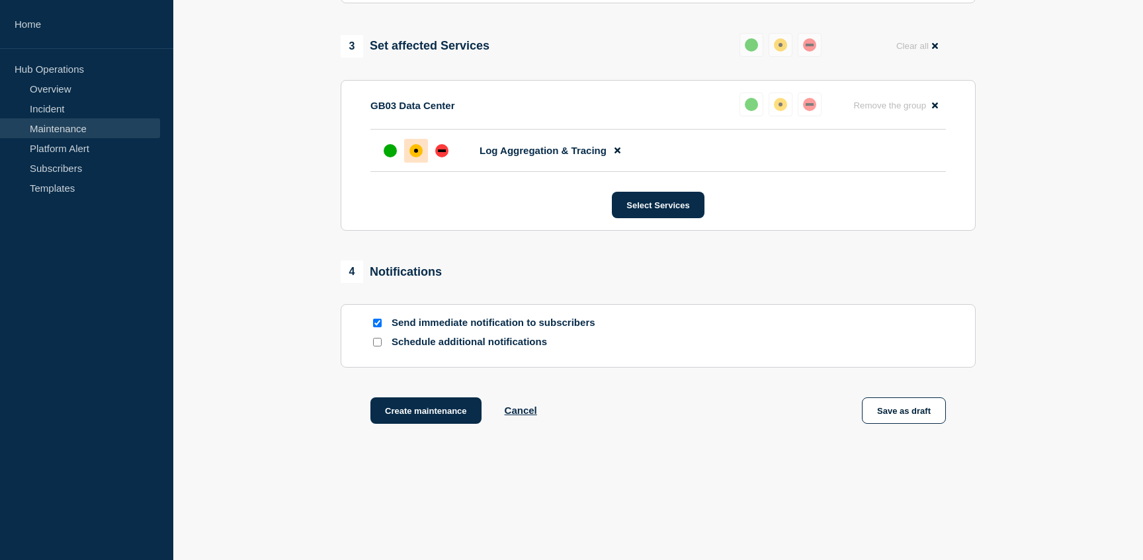
scroll to position [778, 0]
click at [378, 346] on input "Schedule additional notifications" at bounding box center [377, 341] width 9 height 9
checkbox input "true"
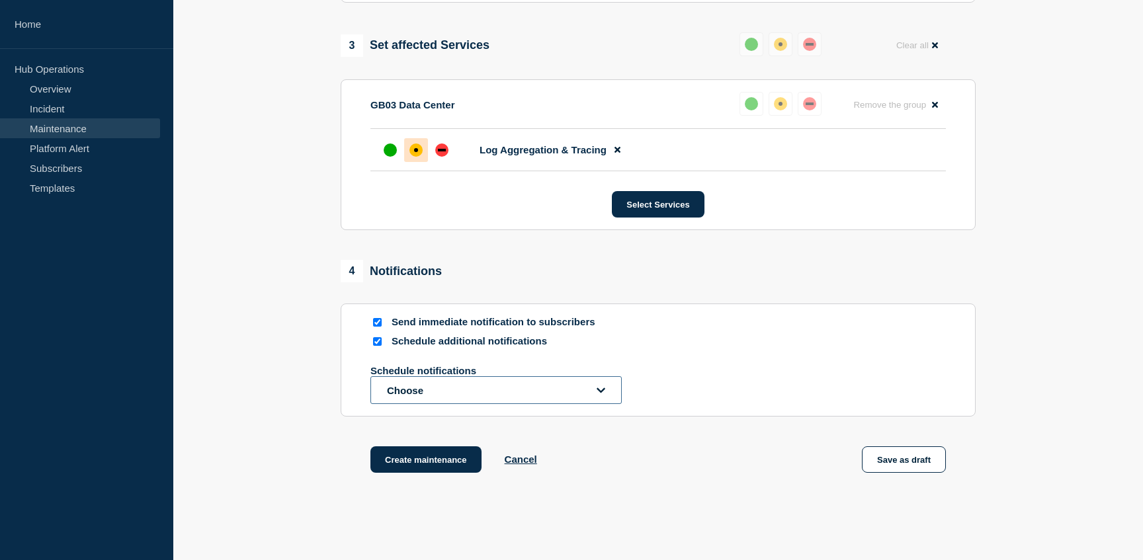
click at [493, 404] on button "Choose" at bounding box center [495, 390] width 251 height 28
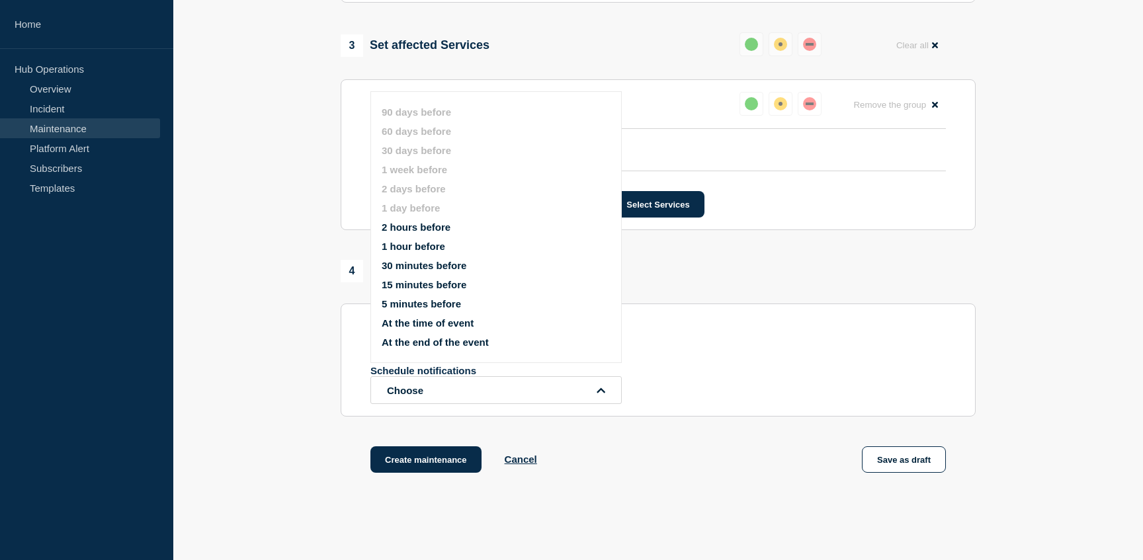
click at [427, 233] on button "2 hours before" at bounding box center [416, 227] width 69 height 11
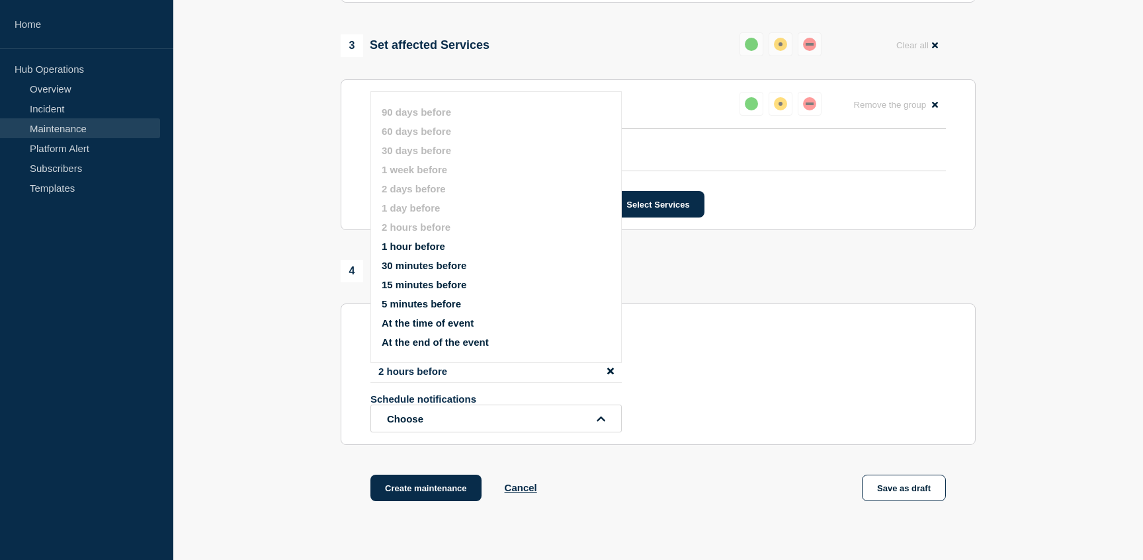
click at [417, 252] on button "1 hour before" at bounding box center [413, 246] width 63 height 11
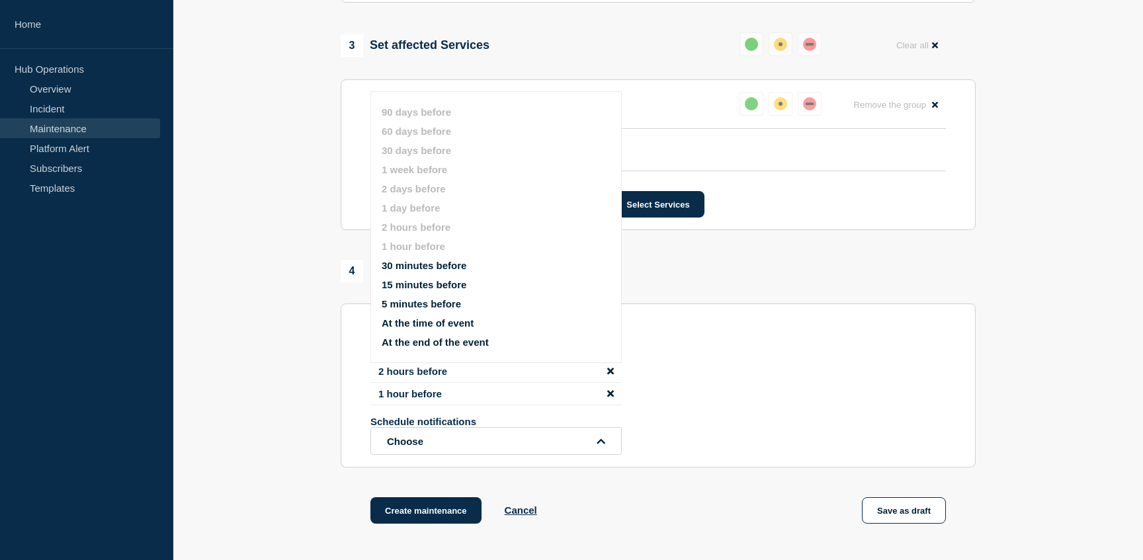
click at [401, 271] on button "30 minutes before" at bounding box center [424, 265] width 85 height 11
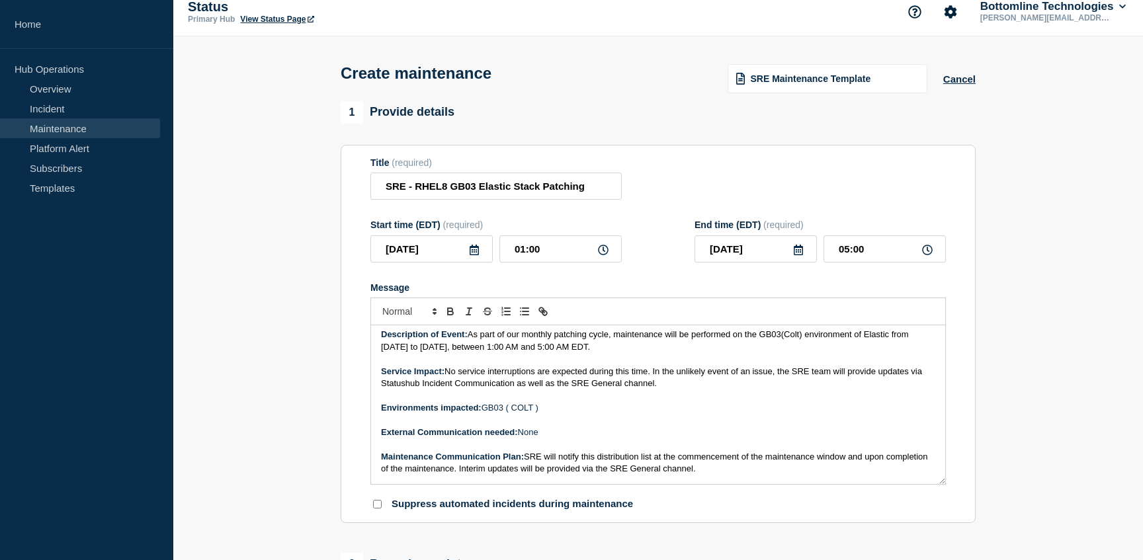
scroll to position [0, 0]
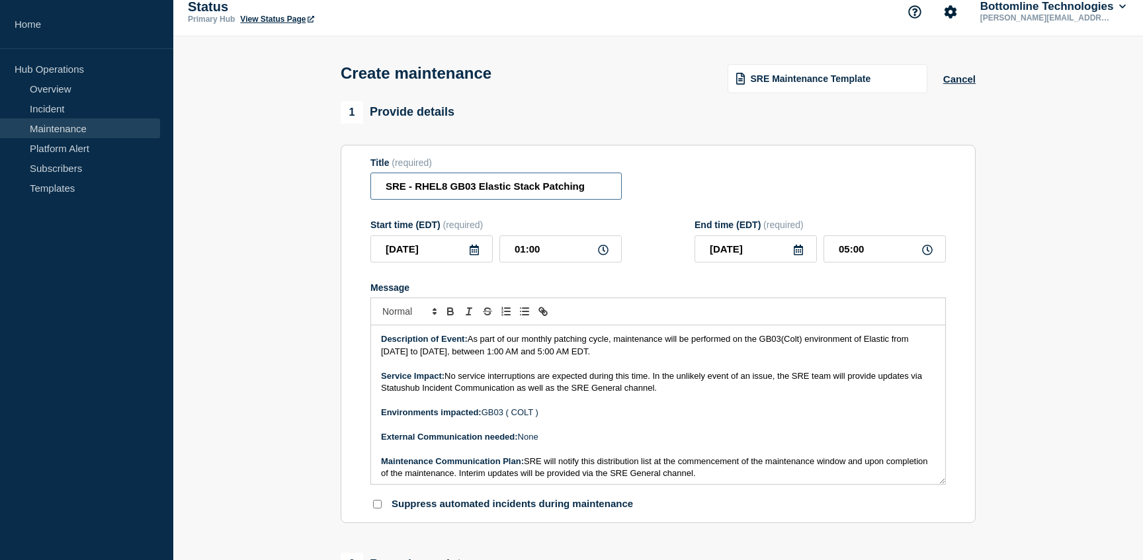
drag, startPoint x: 444, startPoint y: 191, endPoint x: 414, endPoint y: 188, distance: 29.9
click at [414, 188] on input "SRE - RHEL8 GB03 Elastic Stack Patching" at bounding box center [495, 186] width 251 height 27
type input "SRE - GB03 Elastic Stack Patching"
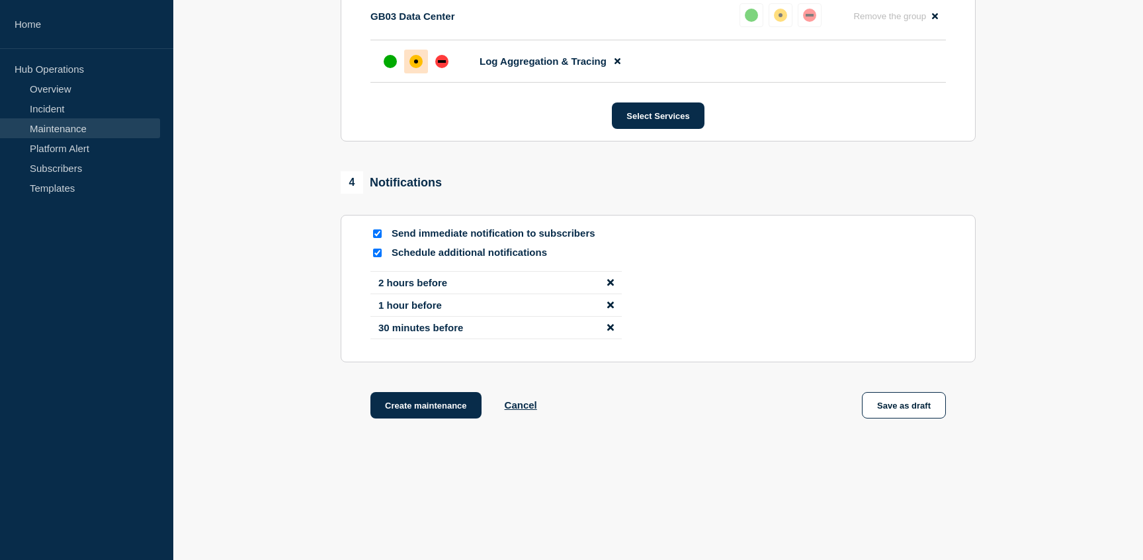
scroll to position [919, 0]
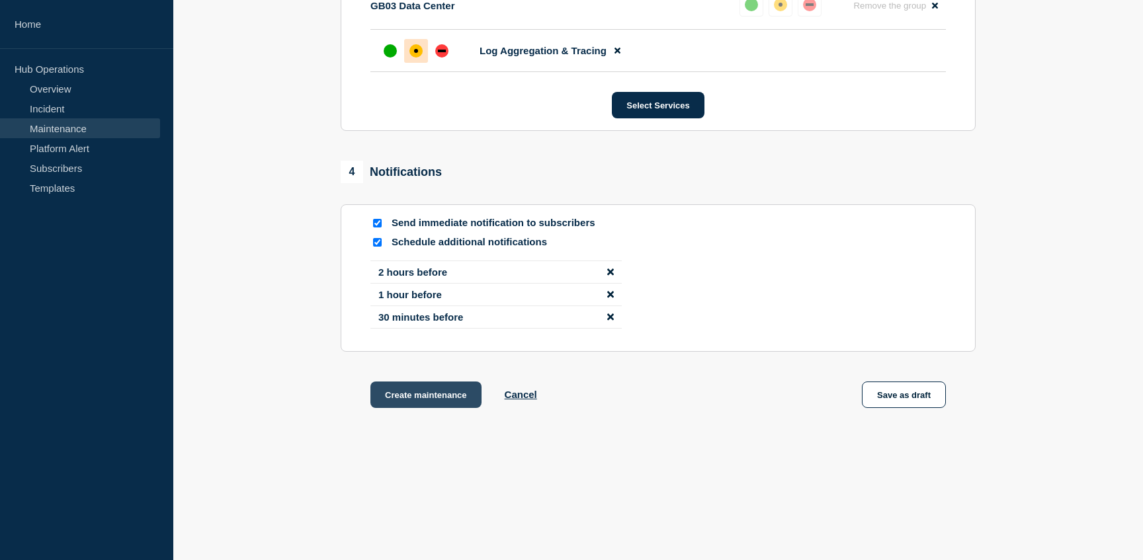
click at [445, 399] on button "Create maintenance" at bounding box center [425, 395] width 111 height 26
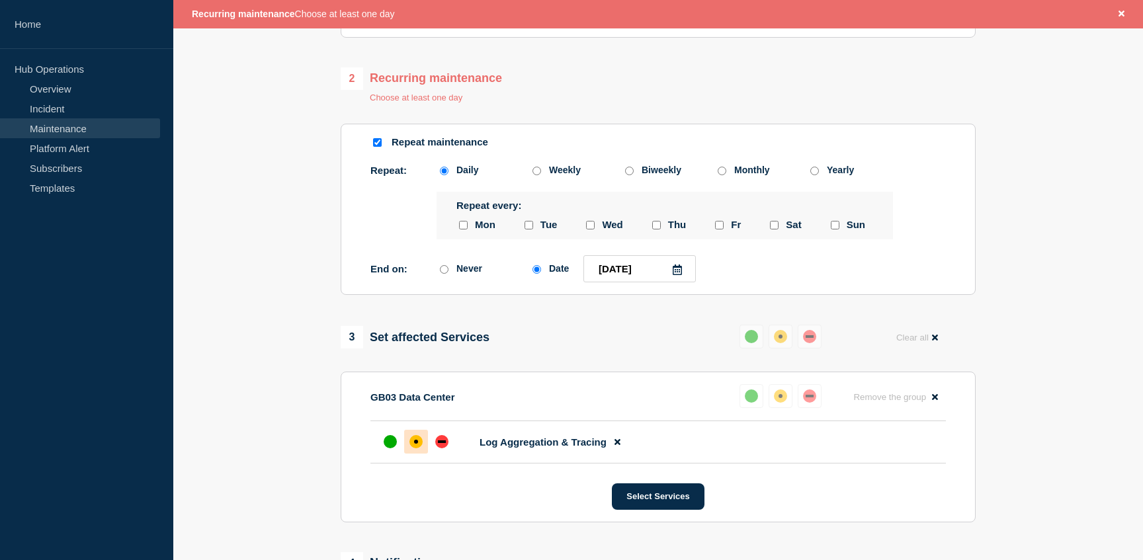
scroll to position [469, 0]
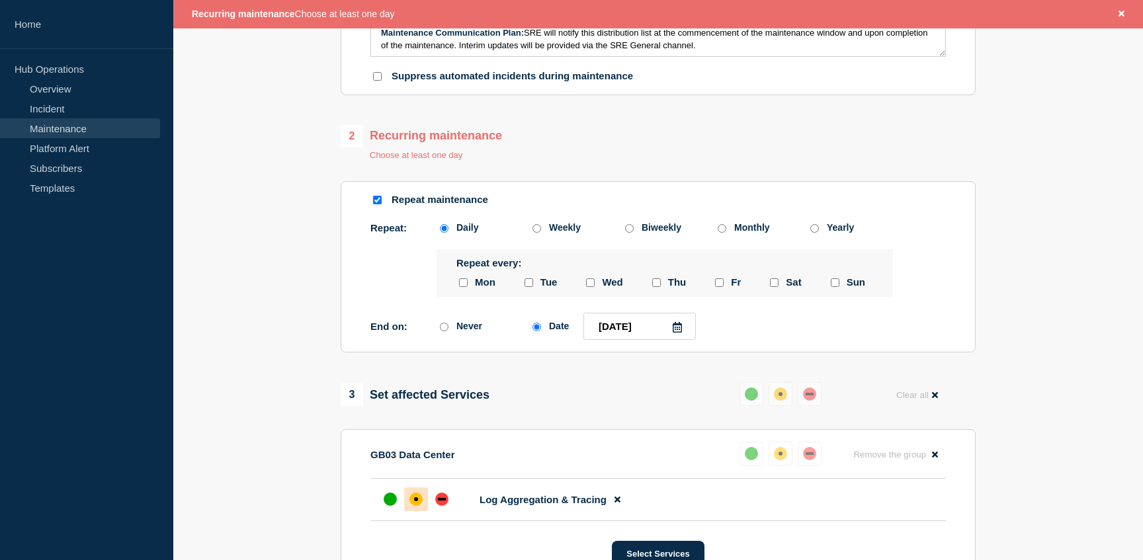
click at [659, 287] on input "thursday checkbox" at bounding box center [656, 282] width 9 height 9
checkbox input "true"
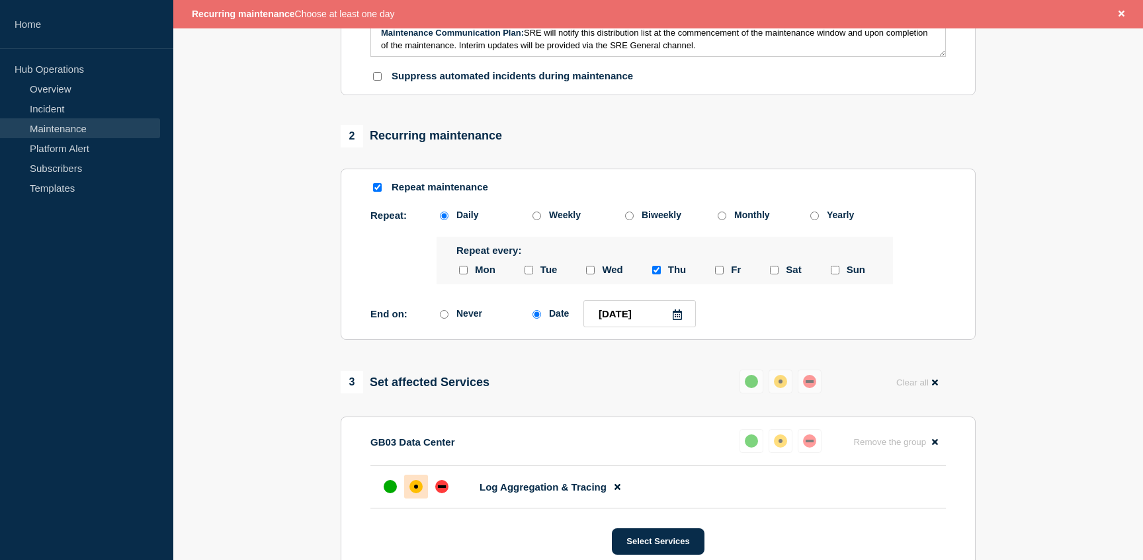
click at [715, 274] on input "friday checkbox" at bounding box center [719, 270] width 9 height 9
checkbox input "true"
click at [776, 274] on input "saturday checkbox" at bounding box center [774, 270] width 9 height 9
checkbox input "true"
click at [831, 274] on input "sunday checkbox" at bounding box center [835, 270] width 9 height 9
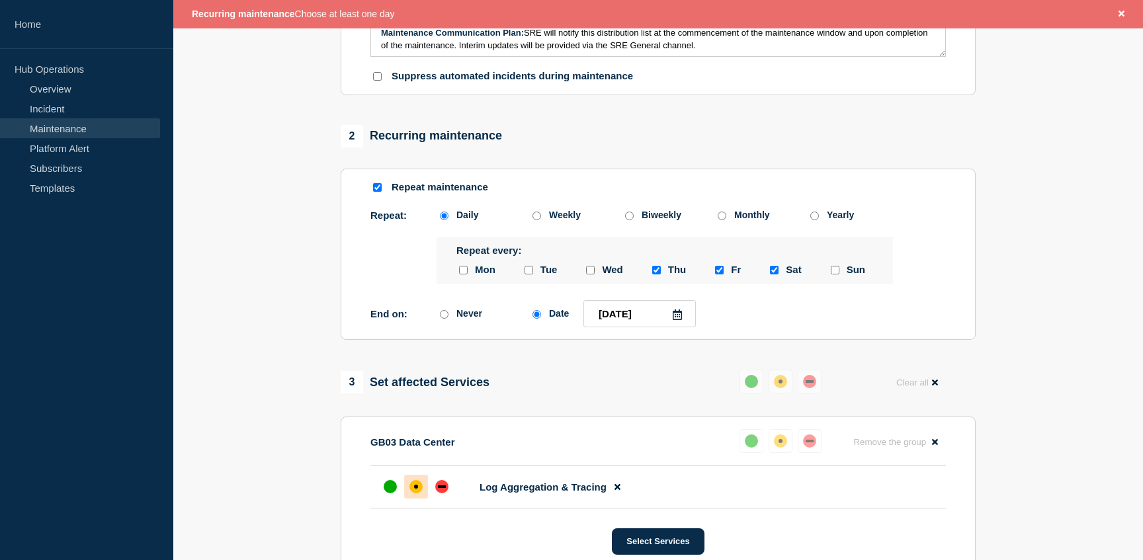
checkbox input "true"
click at [462, 274] on input "monday checkbox" at bounding box center [463, 270] width 9 height 9
checkbox input "true"
click at [541, 276] on span "Tue" at bounding box center [548, 270] width 17 height 13
click at [528, 274] on input "tuesday checkbox" at bounding box center [528, 270] width 9 height 9
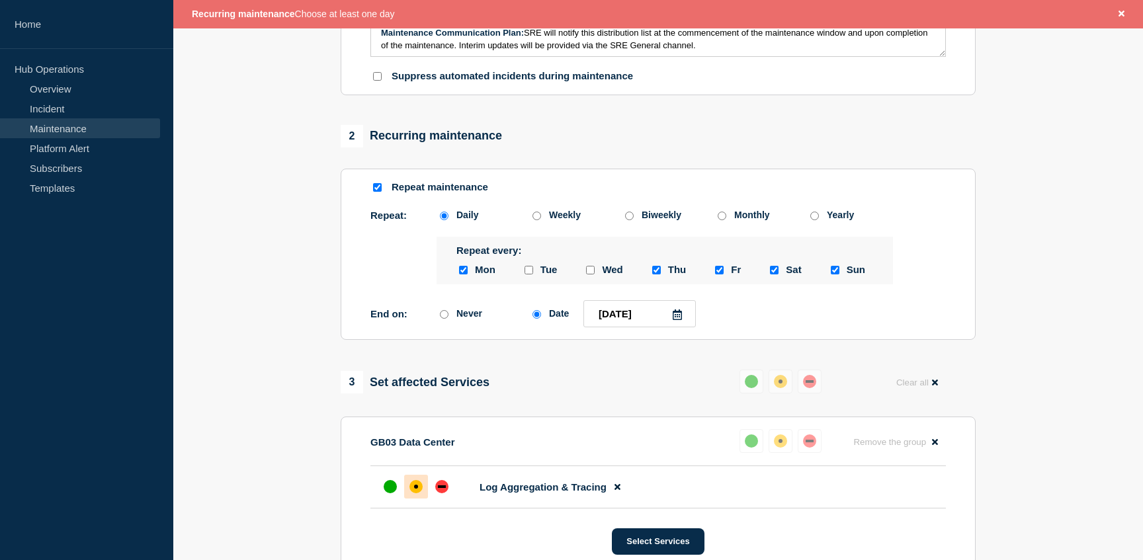
checkbox input "true"
click at [595, 276] on div at bounding box center [589, 270] width 13 height 13
click at [589, 274] on input "wednesday checkbox" at bounding box center [590, 270] width 9 height 9
checkbox input "true"
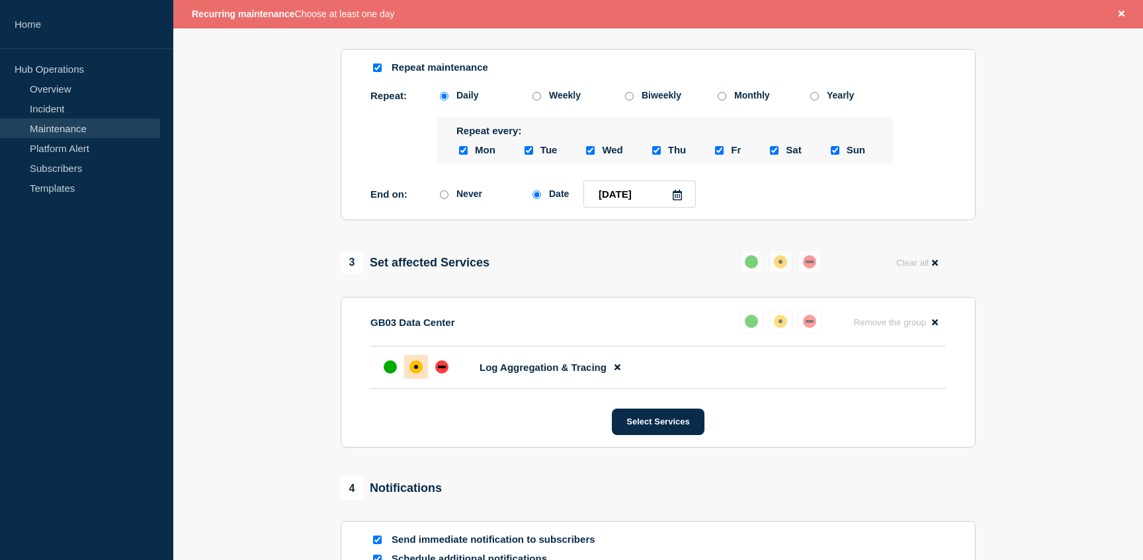
scroll to position [946, 0]
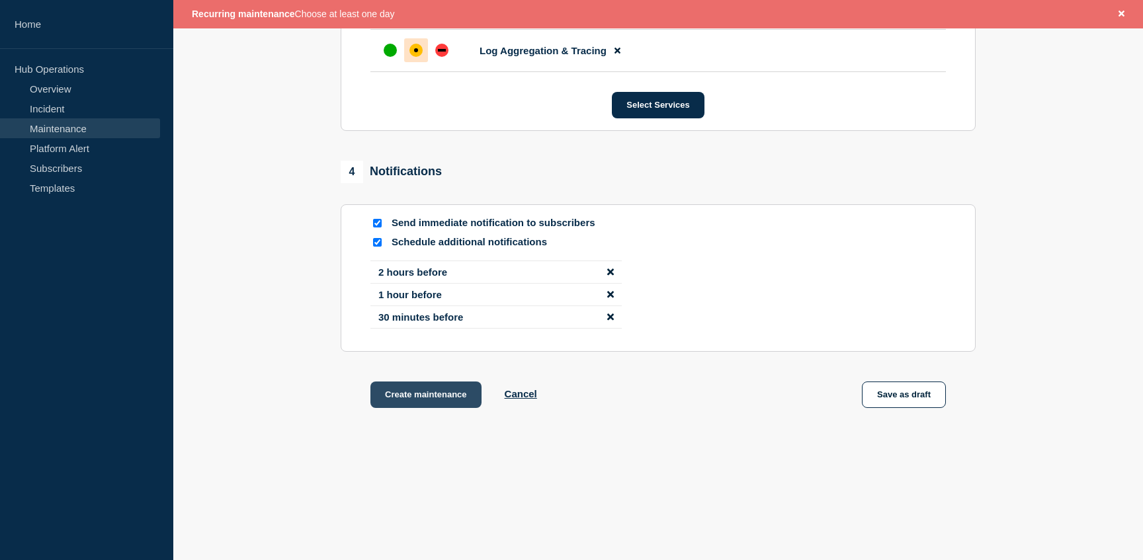
click at [435, 392] on button "Create maintenance" at bounding box center [425, 395] width 111 height 26
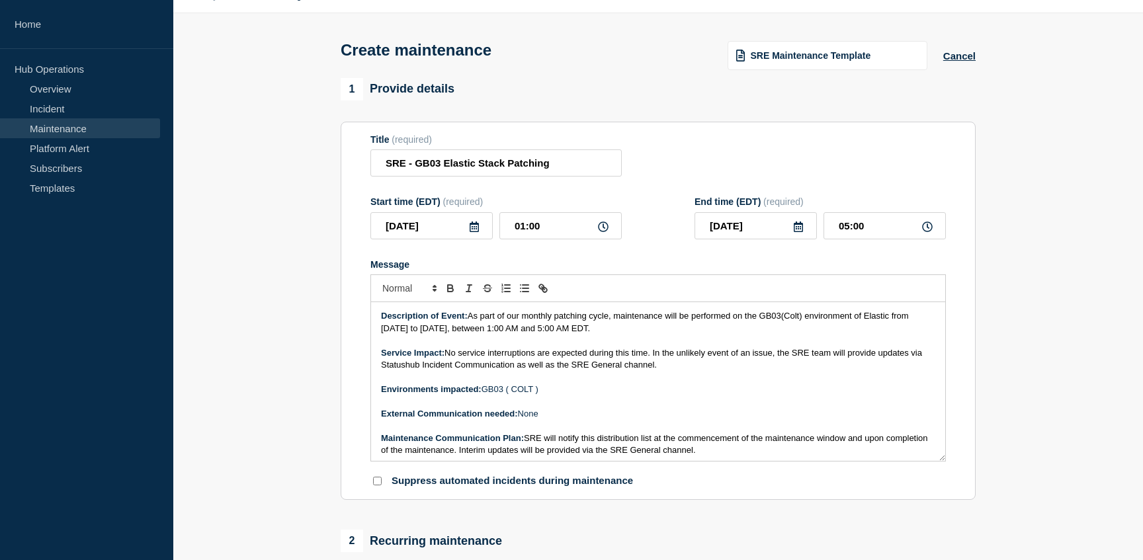
scroll to position [0, 0]
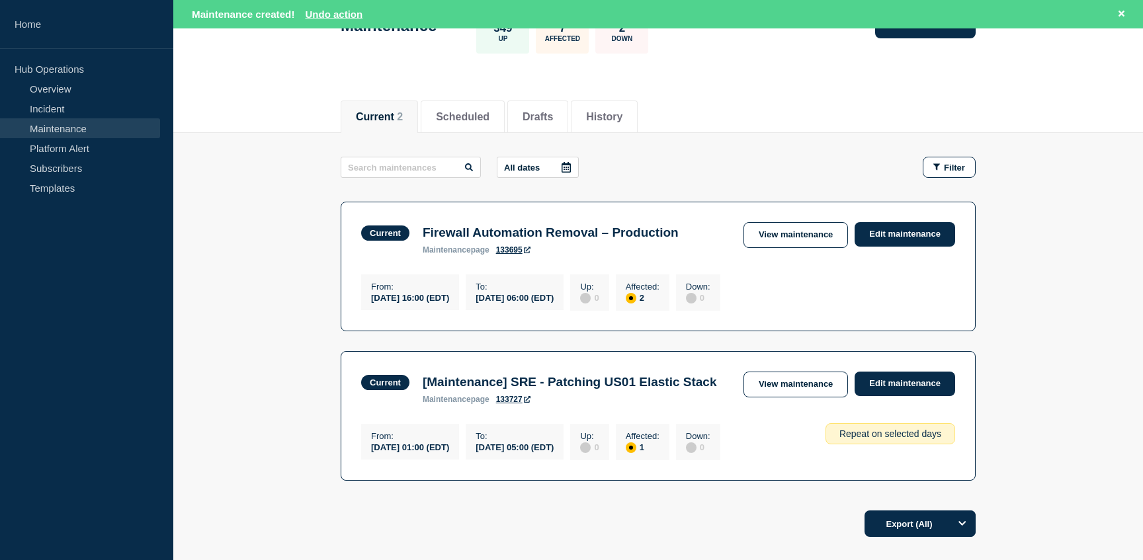
scroll to position [90, 0]
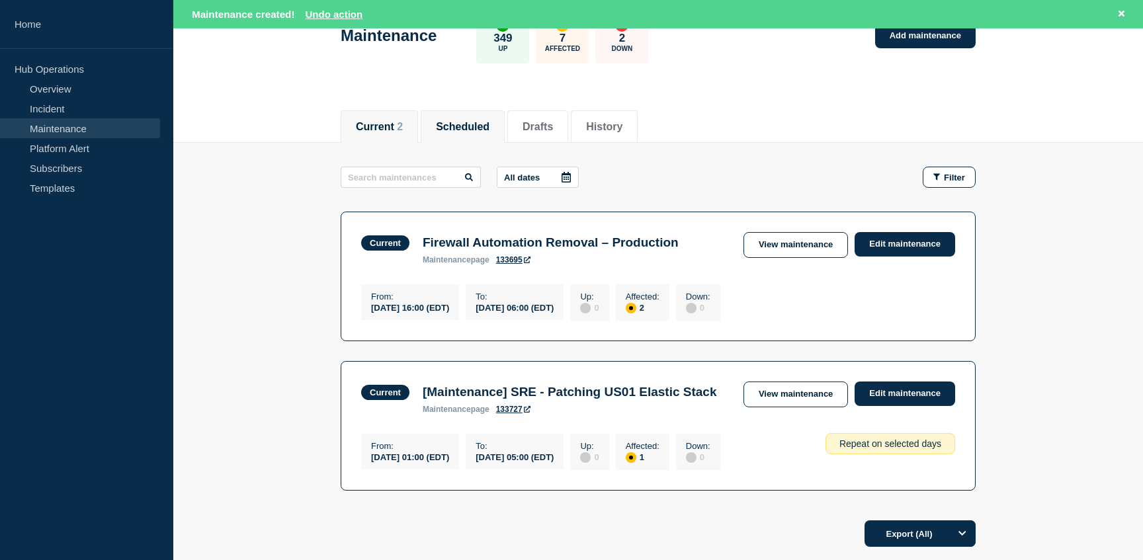
click at [468, 124] on button "Scheduled" at bounding box center [463, 127] width 54 height 12
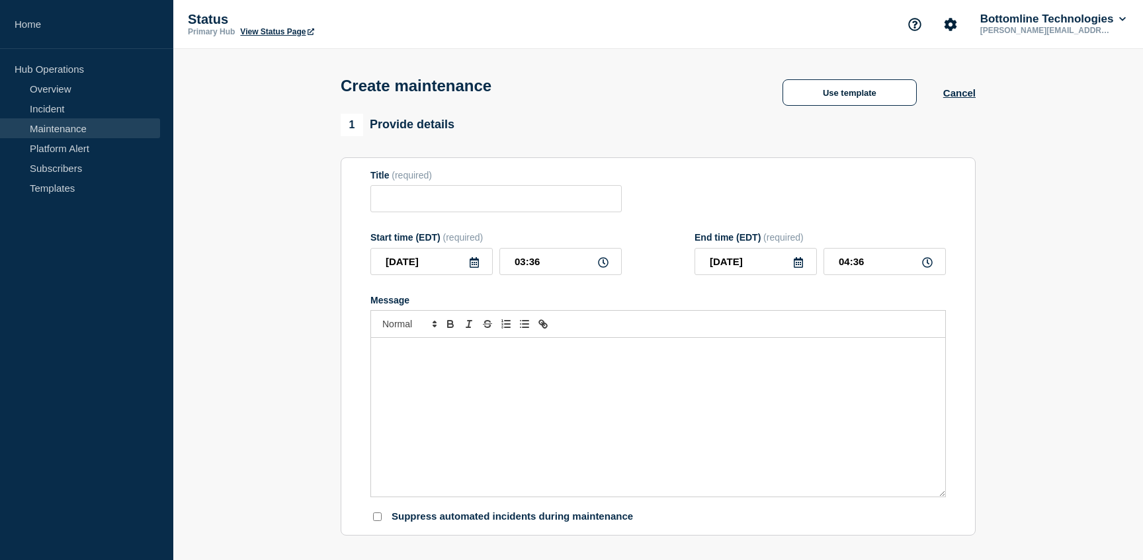
click at [79, 125] on link "Maintenance" at bounding box center [80, 128] width 160 height 20
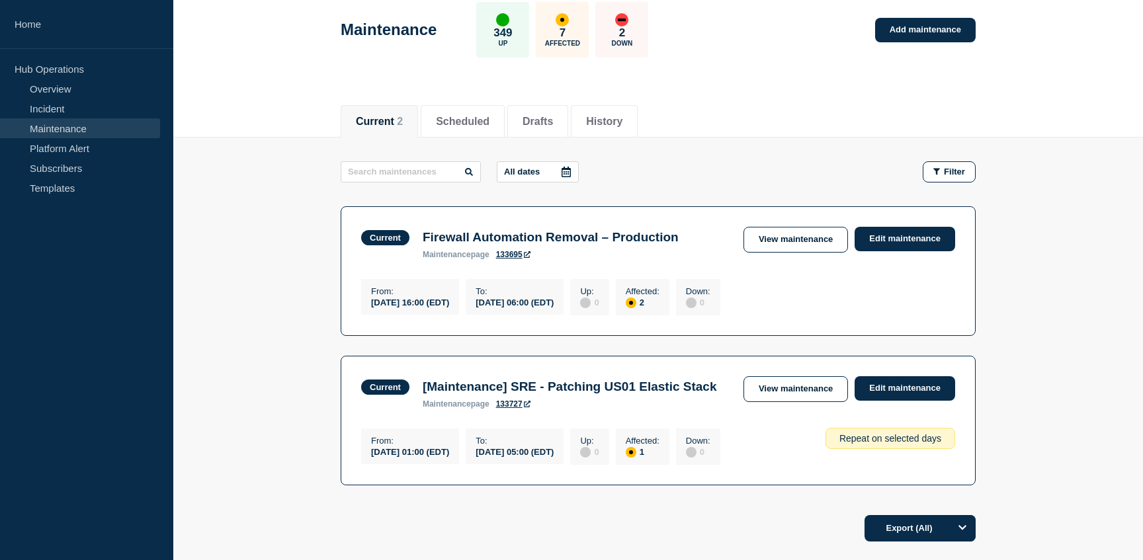
scroll to position [75, 0]
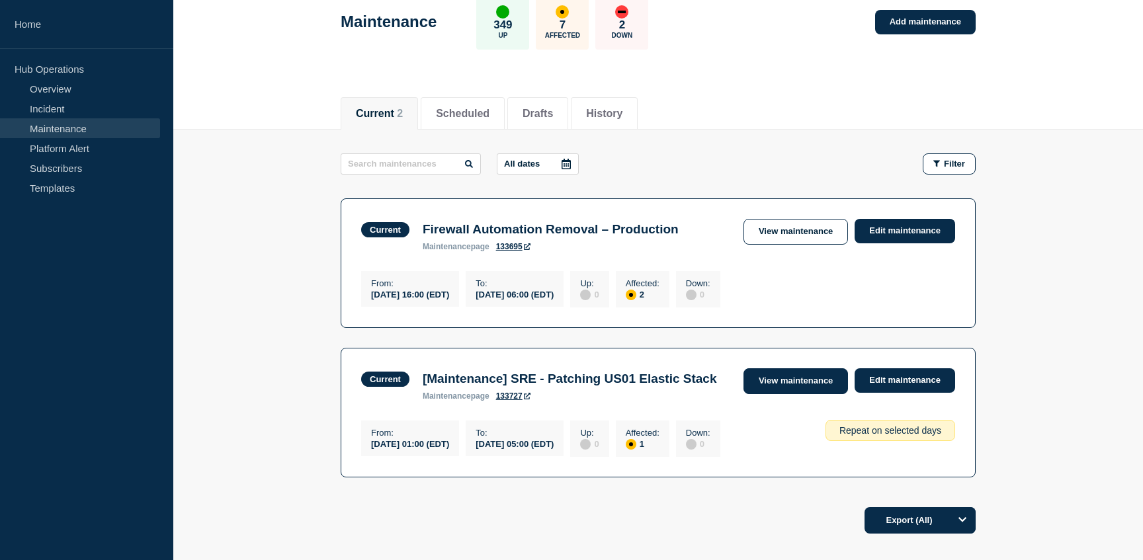
click at [819, 385] on link "View maintenance" at bounding box center [795, 381] width 104 height 26
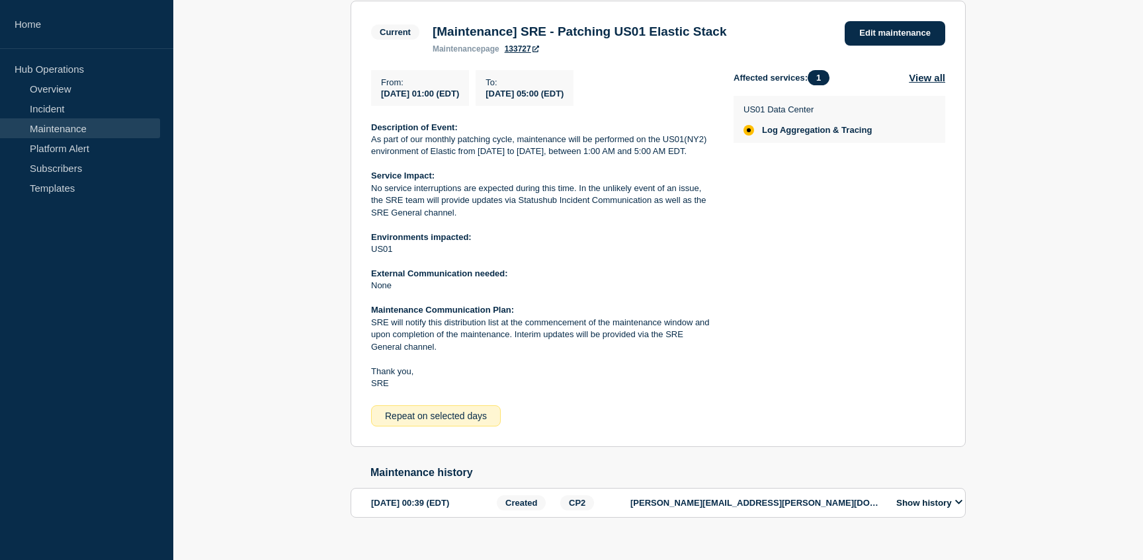
scroll to position [312, 0]
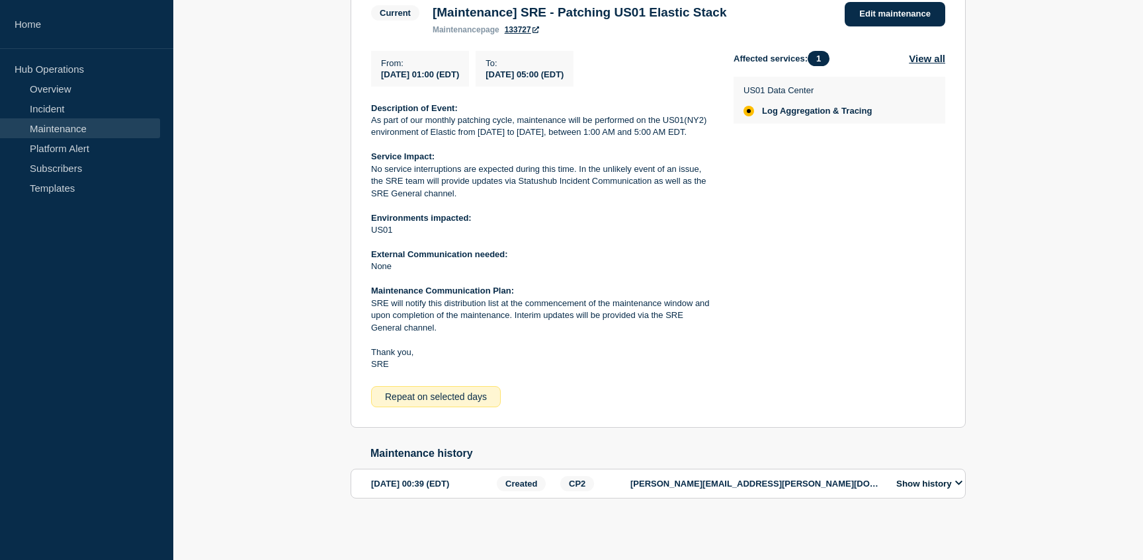
click at [858, 479] on p "anantha.padmaraju@bottomline.com" at bounding box center [755, 484] width 251 height 10
click at [897, 480] on button "Show history" at bounding box center [929, 483] width 74 height 11
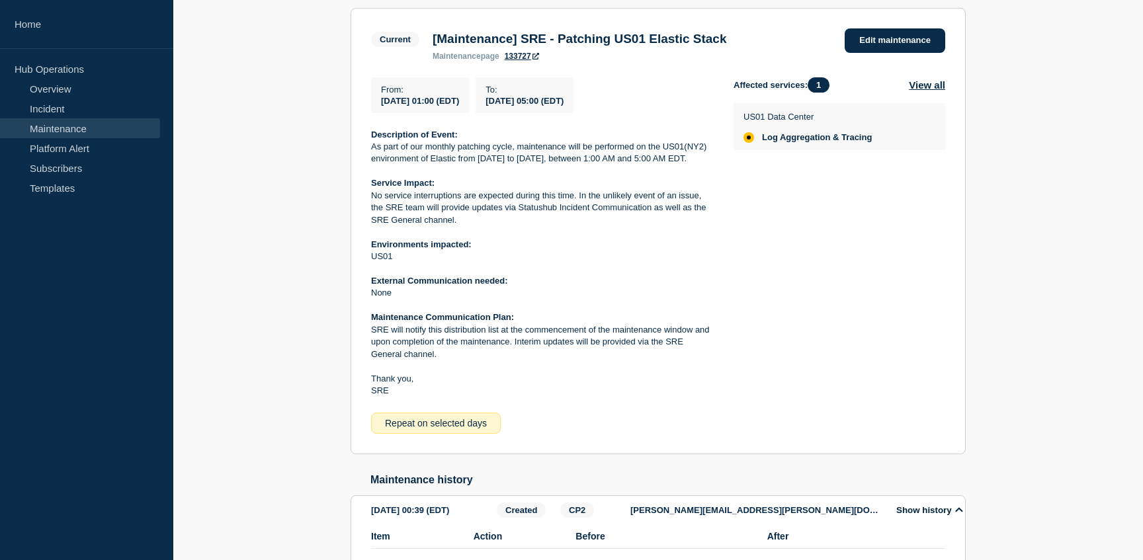
scroll to position [0, 0]
